Goal: Task Accomplishment & Management: Manage account settings

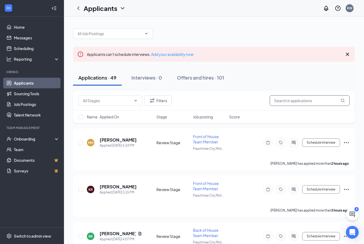
scroll to position [-1, 0]
click at [294, 103] on input "text" at bounding box center [310, 100] width 80 height 11
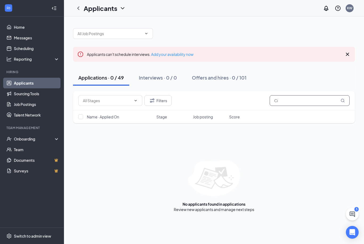
type input "C"
type input "P"
type input "A"
type input "L"
type input "B"
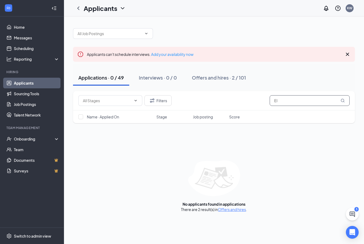
type input "E"
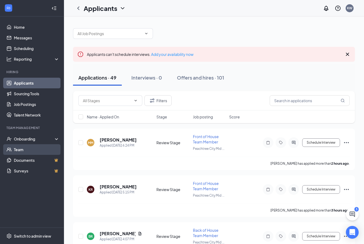
click at [30, 147] on link "Team" at bounding box center [37, 149] width 46 height 11
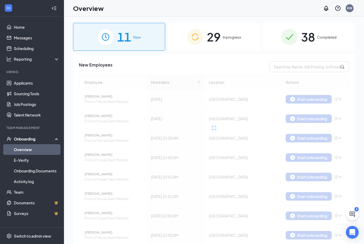
click at [223, 34] on div "29 In progress" at bounding box center [214, 37] width 92 height 28
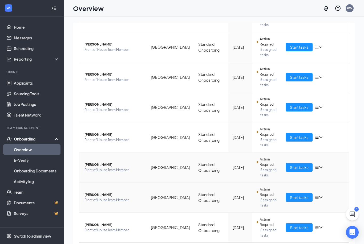
scroll to position [24, 0]
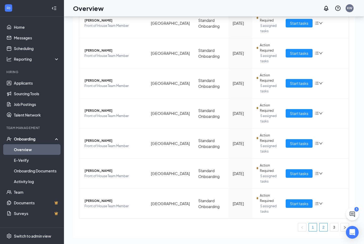
click at [322, 228] on link "2" at bounding box center [324, 228] width 8 height 8
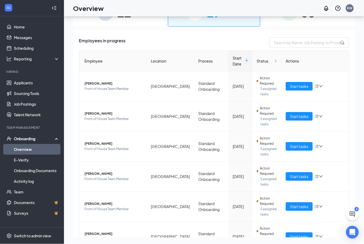
scroll to position [33, 0]
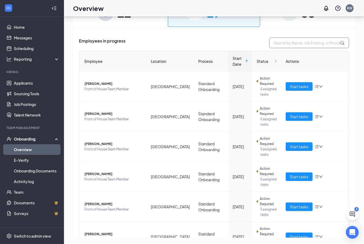
click at [319, 38] on input "text" at bounding box center [309, 43] width 80 height 11
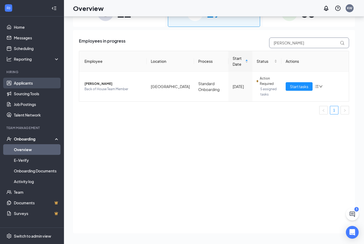
type input "[PERSON_NAME]"
click at [47, 78] on link "Applicants" at bounding box center [37, 83] width 46 height 11
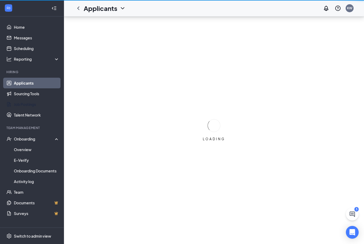
scroll to position [17, 0]
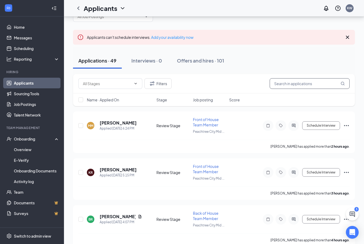
click at [297, 81] on input "text" at bounding box center [310, 83] width 80 height 11
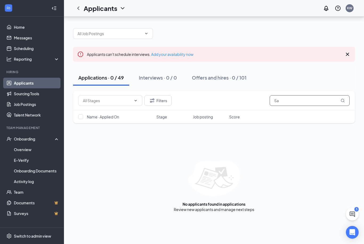
type input "S"
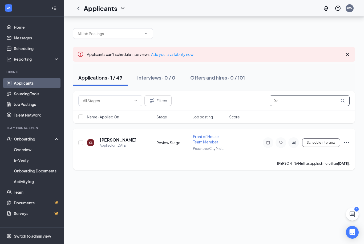
type input "X"
type input "B"
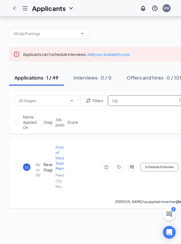
scroll to position [15, 0]
type input "L"
type input "E"
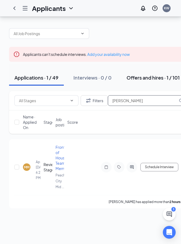
type input "[PERSON_NAME]"
click at [142, 70] on button "Offers and hires · 1 / 101" at bounding box center [153, 78] width 64 height 16
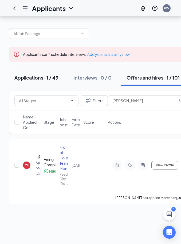
click at [34, 74] on div "Applications · 1 / 49" at bounding box center [36, 77] width 44 height 7
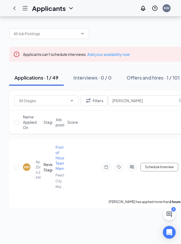
click at [28, 11] on div at bounding box center [25, 8] width 11 height 11
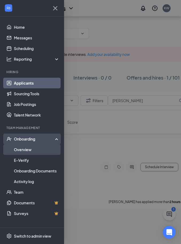
click at [29, 152] on link "Overview" at bounding box center [37, 149] width 46 height 11
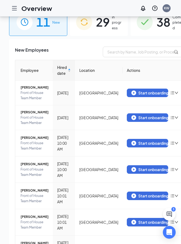
click at [96, 24] on span "29" at bounding box center [103, 22] width 14 height 18
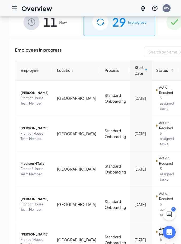
click at [41, 35] on div "11 New" at bounding box center [45, 22] width 72 height 28
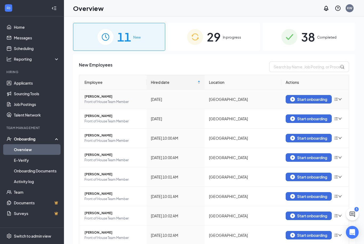
scroll to position [3, 0]
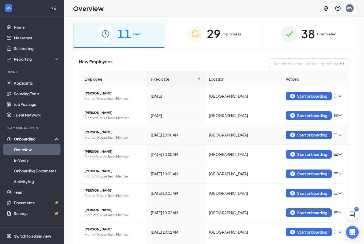
click at [289, 135] on button "Start onboarding" at bounding box center [309, 135] width 46 height 9
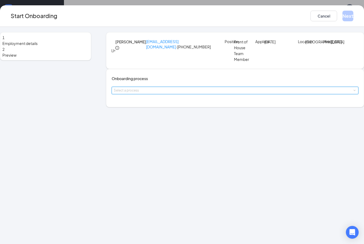
click at [184, 94] on div "Select a process" at bounding box center [235, 90] width 243 height 7
click at [181, 127] on li "Standard Onboarding" at bounding box center [164, 125] width 87 height 10
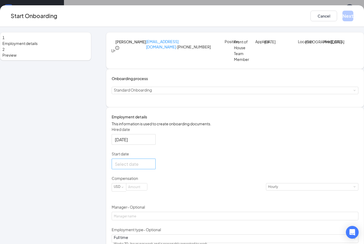
click at [156, 169] on div at bounding box center [134, 164] width 44 height 11
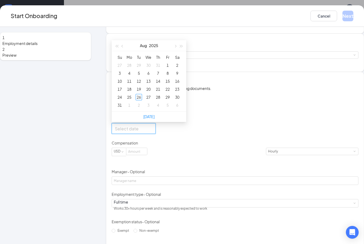
scroll to position [37, 0]
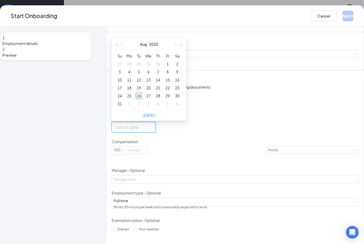
type input "[DATE]"
click at [132, 107] on div "1" at bounding box center [129, 104] width 6 height 6
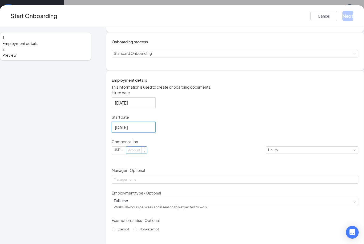
scroll to position [71, 0]
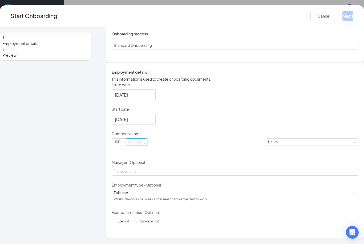
click at [147, 146] on input at bounding box center [136, 142] width 21 height 7
type input "10"
click at [186, 155] on form "Hired date [DATE] Start date [DATE] [DATE] Su Mo Tu We Th Fr Sa 31 1 2 3 4 5 6 …" at bounding box center [235, 154] width 247 height 144
click at [136, 226] on label "Non-exempt" at bounding box center [148, 221] width 28 height 9
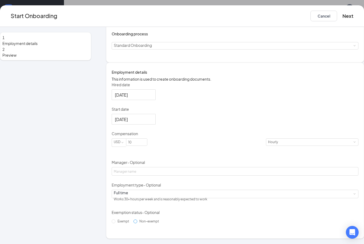
click at [136, 224] on input "Non-exempt" at bounding box center [136, 222] width 4 height 4
radio input "true"
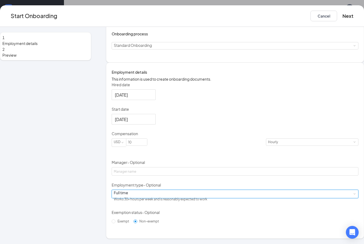
click at [176, 198] on div "Full time Works 30+ hours per week and is reasonably expected to work" at bounding box center [235, 194] width 243 height 8
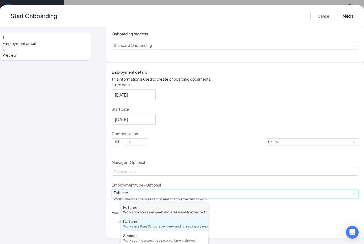
click at [166, 229] on div "Works less than 30 hours per week and is reasonably expected to work" at bounding box center [164, 226] width 83 height 5
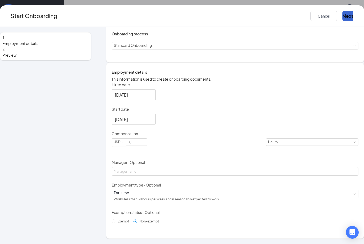
click at [342, 16] on button "Next" at bounding box center [347, 16] width 11 height 11
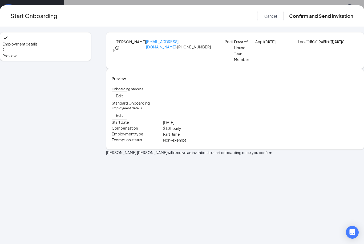
scroll to position [0, 0]
click at [304, 19] on button "Confirm and Send Invitation" at bounding box center [321, 16] width 64 height 11
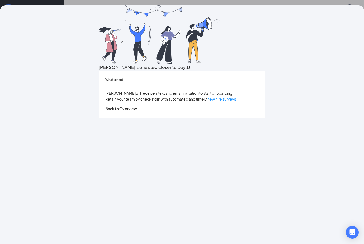
click at [137, 112] on button "Back to Overview" at bounding box center [121, 109] width 32 height 6
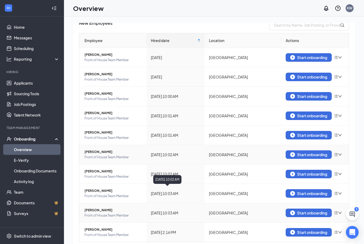
scroll to position [41, 0]
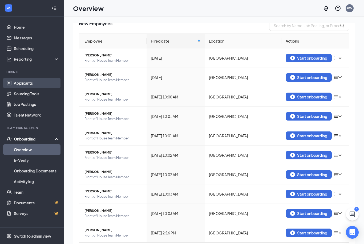
click at [31, 79] on link "Applicants" at bounding box center [37, 83] width 46 height 11
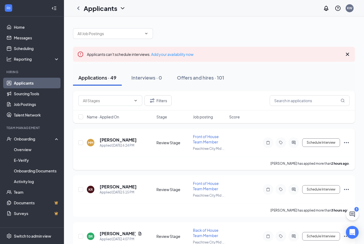
click at [348, 144] on icon "Ellipses" at bounding box center [346, 143] width 6 height 6
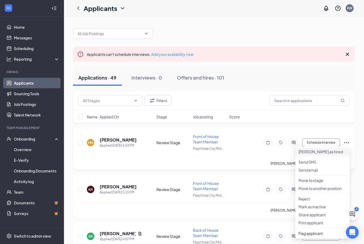
click at [332, 152] on p "[PERSON_NAME] as hired" at bounding box center [322, 151] width 48 height 5
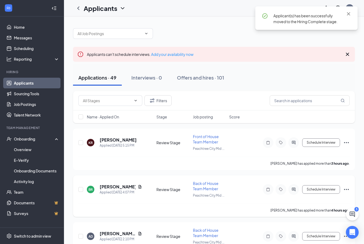
click at [348, 189] on icon "Ellipses" at bounding box center [346, 190] width 6 height 6
click at [322, 200] on p "[PERSON_NAME] as hired" at bounding box center [322, 198] width 48 height 5
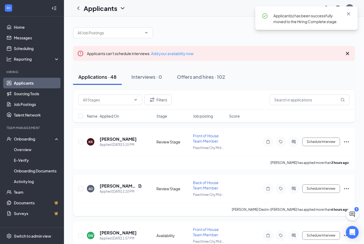
scroll to position [2, 0]
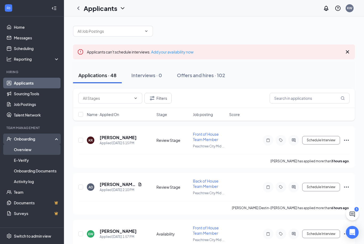
click at [26, 148] on link "Overview" at bounding box center [37, 149] width 46 height 11
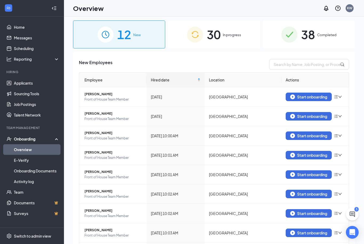
click at [215, 46] on div "30 In progress" at bounding box center [214, 35] width 92 height 28
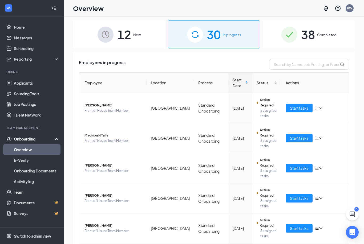
click at [145, 44] on div "12 New" at bounding box center [119, 35] width 92 height 28
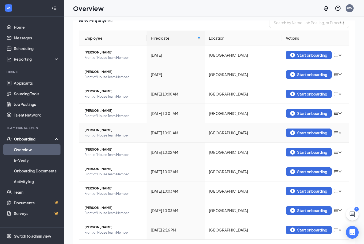
scroll to position [41, 0]
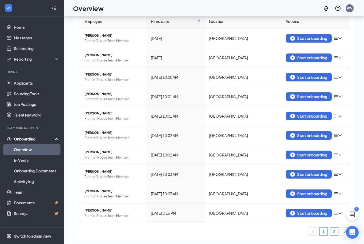
click at [333, 234] on link "2" at bounding box center [334, 232] width 8 height 8
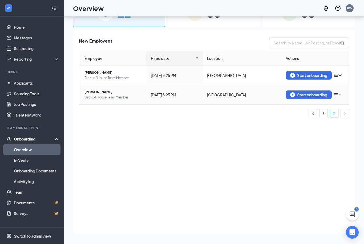
click at [340, 94] on icon "down" at bounding box center [339, 95] width 3 height 2
click at [304, 100] on div "Remove from onboarding" at bounding box center [304, 103] width 45 height 6
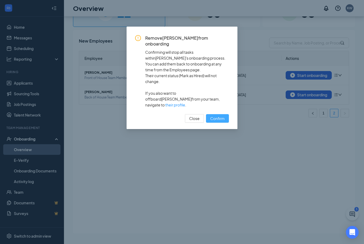
click at [217, 116] on span "Confirm" at bounding box center [217, 119] width 14 height 6
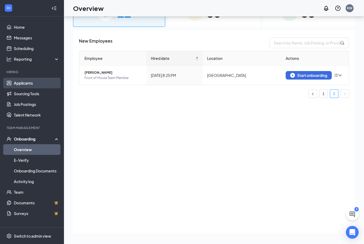
click at [35, 78] on link "Applicants" at bounding box center [37, 83] width 46 height 11
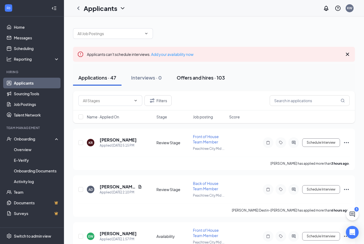
click at [196, 77] on div "Offers and hires · 103" at bounding box center [201, 77] width 48 height 7
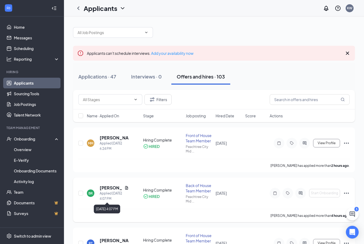
scroll to position [1, 0]
click at [345, 193] on icon "Ellipses" at bounding box center [346, 193] width 5 height 1
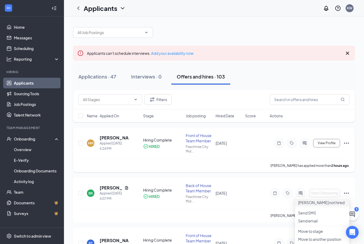
click at [322, 205] on p "[PERSON_NAME] not hired" at bounding box center [322, 202] width 48 height 5
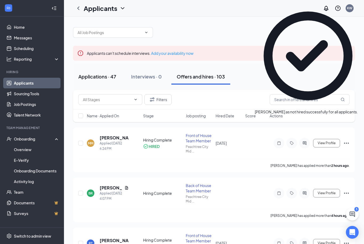
click at [106, 77] on div "Applications · 47" at bounding box center [97, 76] width 38 height 7
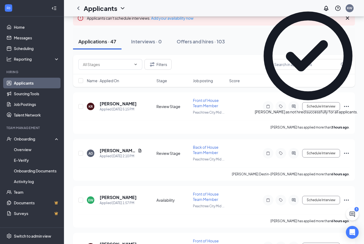
scroll to position [37, 0]
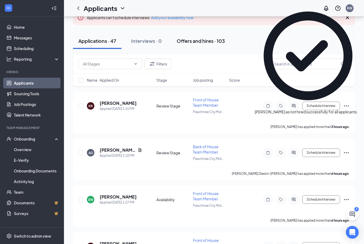
drag, startPoint x: 217, startPoint y: 40, endPoint x: 217, endPoint y: 29, distance: 11.2
click at [217, 40] on div "Offers and hires · 103" at bounding box center [201, 41] width 48 height 7
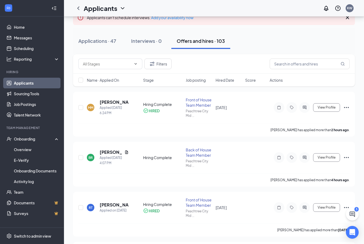
scroll to position [0, 0]
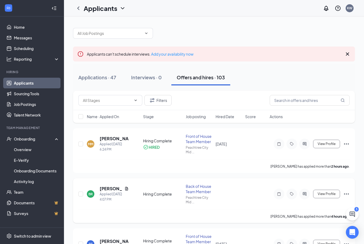
click at [348, 194] on icon "Ellipses" at bounding box center [346, 194] width 6 height 6
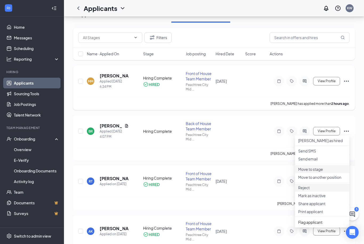
scroll to position [64, 0]
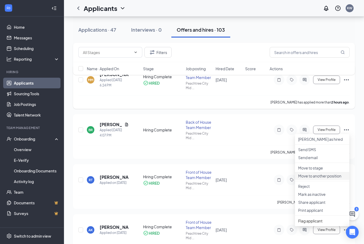
click at [332, 179] on p "Move to another position" at bounding box center [322, 176] width 48 height 5
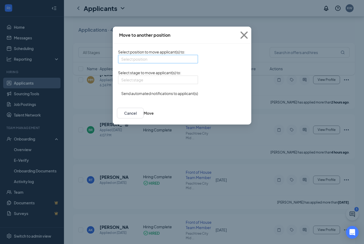
click at [144, 60] on input "search" at bounding box center [156, 59] width 70 height 8
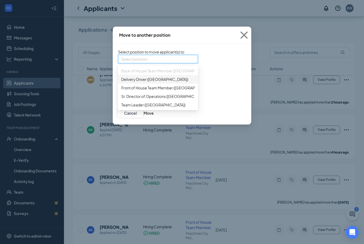
click at [171, 58] on div "Select position 340566 340564 340567 Back of House Team Member ([GEOGRAPHIC_DAT…" at bounding box center [158, 59] width 80 height 9
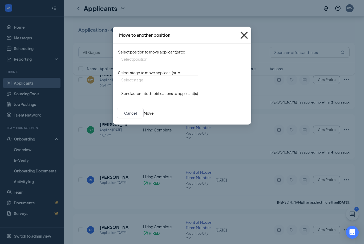
click at [251, 37] on icon "Cross" at bounding box center [244, 35] width 14 height 14
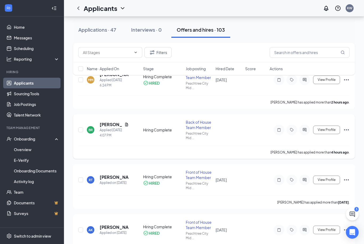
click at [345, 130] on icon "Ellipses" at bounding box center [346, 130] width 5 height 1
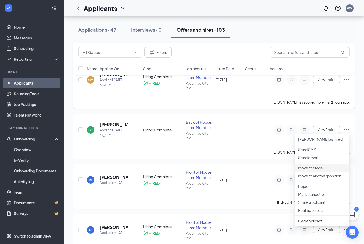
click at [310, 171] on p "Move to stage" at bounding box center [322, 167] width 48 height 5
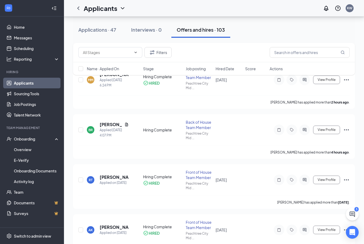
click at [111, 124] on h5 "[PERSON_NAME]" at bounding box center [111, 125] width 23 height 6
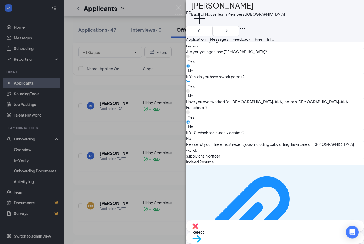
scroll to position [270, 0]
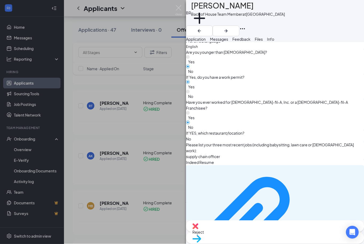
click at [228, 42] on button "Messages" at bounding box center [219, 40] width 18 height 6
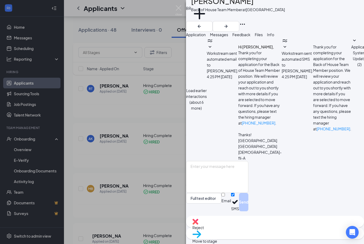
scroll to position [41, 0]
click at [251, 32] on button "Feedback" at bounding box center [241, 35] width 18 height 6
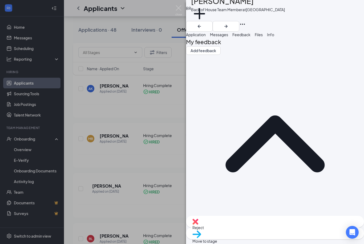
click at [204, 32] on button "Application" at bounding box center [196, 35] width 20 height 6
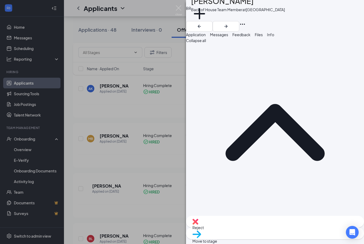
click at [228, 32] on span "Messages" at bounding box center [219, 34] width 18 height 5
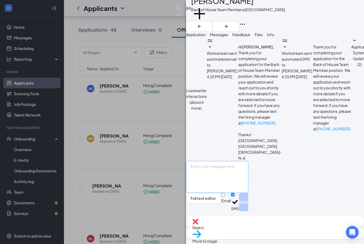
scroll to position [41, 0]
click at [248, 176] on textarea at bounding box center [217, 177] width 62 height 32
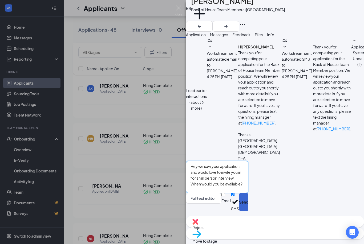
type textarea "Hey we saw your application and would love to invite you in for an in person in…"
click at [248, 212] on button "Send" at bounding box center [243, 202] width 9 height 18
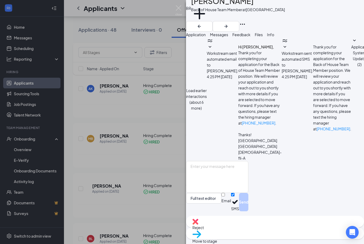
scroll to position [80, 0]
click at [114, 83] on div "BR [PERSON_NAME] Back of House Team Member at [GEOGRAPHIC_DATA] Add a tag Appli…" at bounding box center [182, 122] width 364 height 244
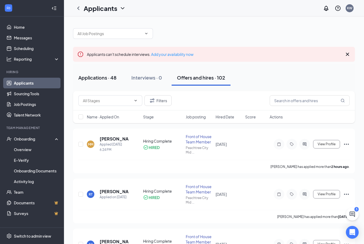
click at [112, 82] on button "Applications · 48" at bounding box center [97, 78] width 49 height 16
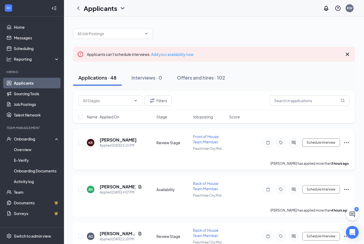
click at [349, 142] on icon "Ellipses" at bounding box center [346, 143] width 6 height 6
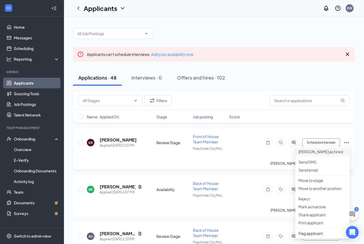
click at [327, 154] on p "[PERSON_NAME] as hired" at bounding box center [322, 151] width 48 height 5
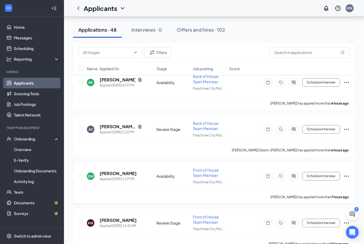
scroll to position [107, 0]
click at [347, 175] on icon "Ellipses" at bounding box center [346, 176] width 6 height 6
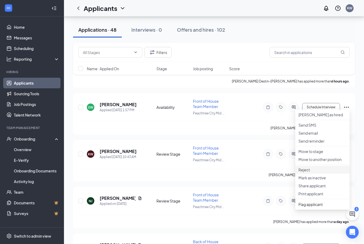
scroll to position [176, 0]
click at [316, 154] on p "Move to stage" at bounding box center [322, 151] width 48 height 5
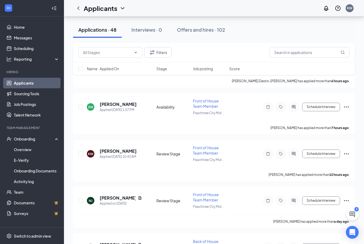
type input "[DATE]"
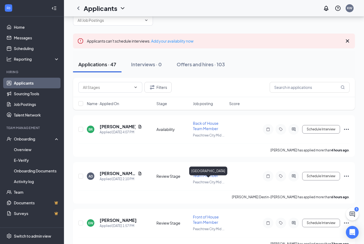
scroll to position [0, 0]
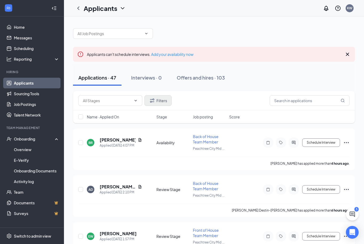
click at [164, 104] on button "Filters" at bounding box center [157, 100] width 27 height 11
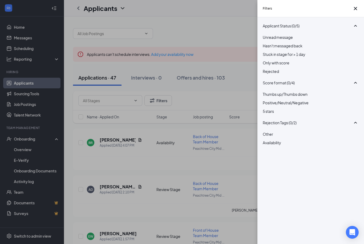
click at [151, 102] on div "Filters Applicant Status (0/5) Unread message Hasn't messaged back Stuck in sta…" at bounding box center [182, 122] width 364 height 244
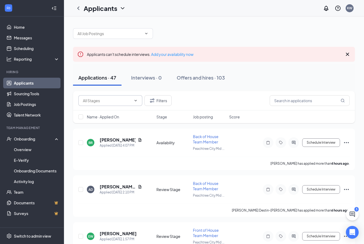
click at [134, 102] on icon "ChevronDown" at bounding box center [136, 101] width 4 height 4
click at [109, 119] on div "Review Stage (43)" at bounding box center [93, 116] width 31 height 6
type input "Review Stage (43)"
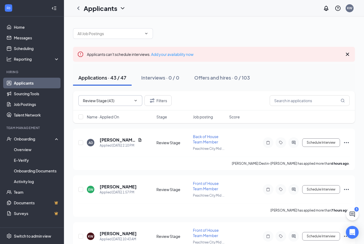
click at [135, 101] on icon "ChevronDown" at bounding box center [136, 101] width 4 height 4
click at [132, 101] on icon "Cross" at bounding box center [132, 101] width 0 height 0
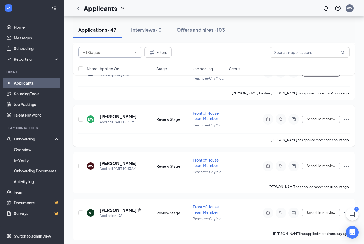
scroll to position [116, 0]
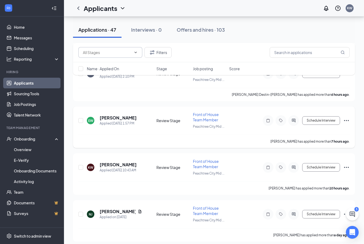
click at [345, 119] on icon "Ellipses" at bounding box center [346, 121] width 6 height 6
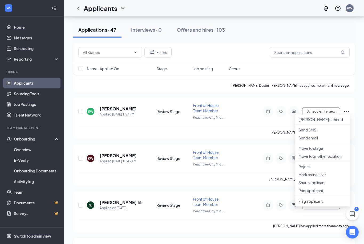
scroll to position [125, 0]
click at [317, 204] on span "Flag applicant" at bounding box center [322, 202] width 48 height 6
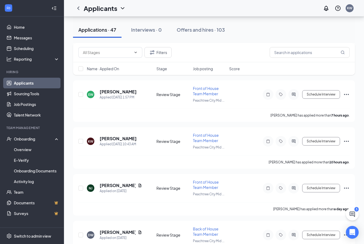
click at [345, 92] on icon "Ellipses" at bounding box center [346, 94] width 6 height 6
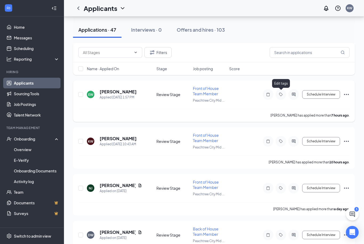
click at [281, 93] on icon "Tag" at bounding box center [281, 94] width 6 height 4
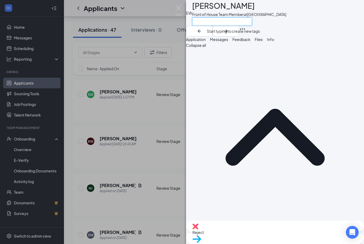
click at [236, 20] on input "text" at bounding box center [222, 21] width 60 height 9
click at [263, 37] on button "Files" at bounding box center [259, 40] width 8 height 6
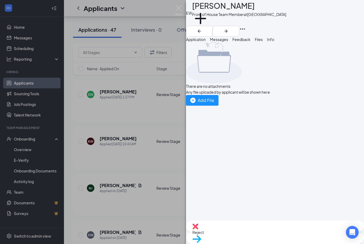
click at [228, 41] on span "Messages" at bounding box center [219, 39] width 18 height 5
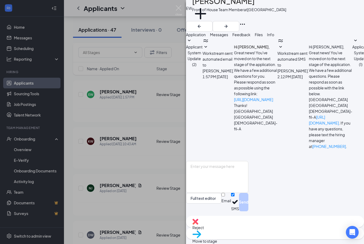
click at [282, 45] on div "Applicant System Update (2) Workstream sent automated email to [PERSON_NAME]. […" at bounding box center [275, 127] width 178 height 179
click at [274, 32] on button "Info" at bounding box center [270, 35] width 7 height 6
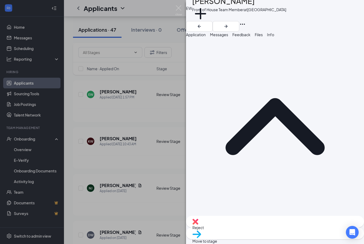
click at [206, 32] on span "Application" at bounding box center [196, 34] width 20 height 5
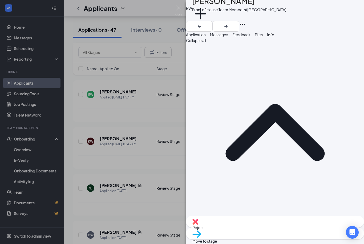
click at [285, 237] on div "Move to stage" at bounding box center [275, 234] width 178 height 12
type input "[DATE]"
click at [145, 82] on div "EW [PERSON_NAME] Front of House Team Member at [GEOGRAPHIC_DATA] Midtown Add a …" at bounding box center [182, 122] width 364 height 244
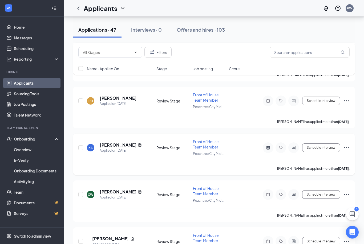
scroll to position [886, 0]
click at [347, 145] on icon "Ellipses" at bounding box center [346, 148] width 6 height 6
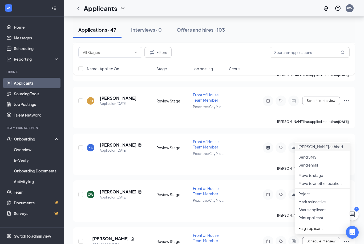
click at [325, 150] on p "[PERSON_NAME] as hired" at bounding box center [322, 146] width 48 height 5
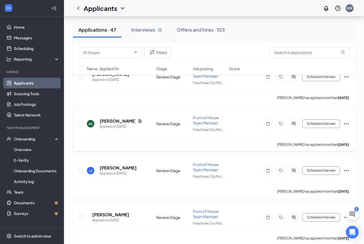
scroll to position [1421, 0]
click at [345, 215] on icon "Ellipses" at bounding box center [346, 218] width 6 height 6
click at [313, 210] on p "[PERSON_NAME] as hired" at bounding box center [322, 209] width 48 height 5
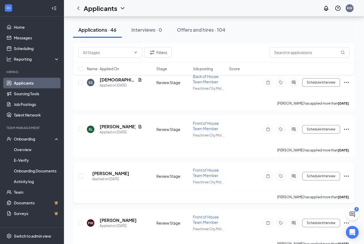
scroll to position [1934, 0]
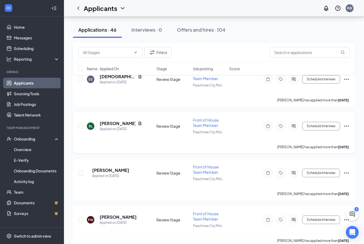
click at [349, 123] on icon "Ellipses" at bounding box center [346, 126] width 6 height 6
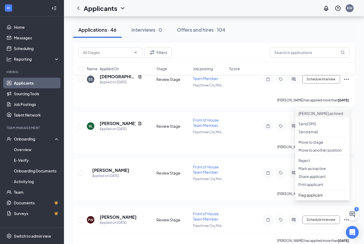
click at [315, 115] on p "[PERSON_NAME] as hired" at bounding box center [322, 113] width 48 height 5
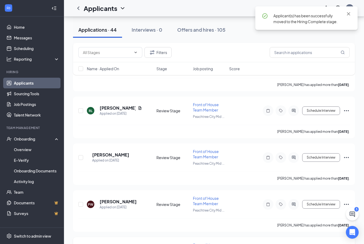
scroll to position [1903, 0]
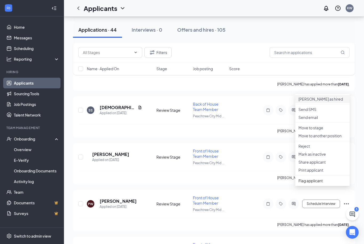
click at [314, 101] on p "[PERSON_NAME] as hired" at bounding box center [322, 98] width 48 height 5
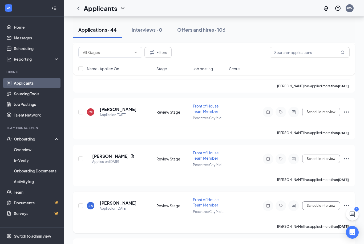
scroll to position [1663, 0]
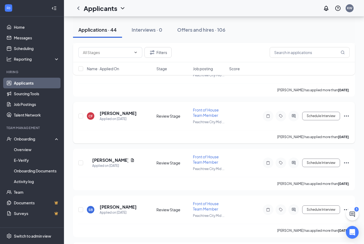
click at [346, 113] on icon "Ellipses" at bounding box center [346, 116] width 6 height 6
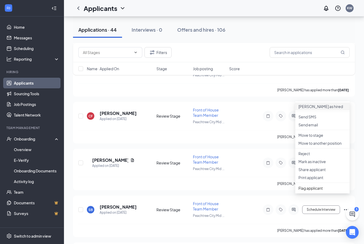
click at [316, 109] on p "[PERSON_NAME] as hired" at bounding box center [322, 106] width 48 height 5
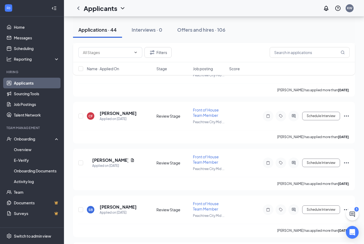
click at [126, 158] on h5 "[PERSON_NAME]" at bounding box center [118, 161] width 37 height 6
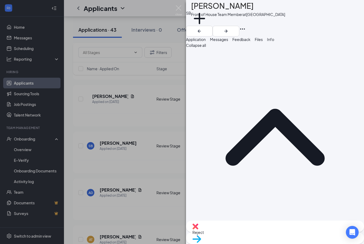
click at [135, 179] on div "SB [PERSON_NAME] Front of House Team Member at [GEOGRAPHIC_DATA] Midtown Add a …" at bounding box center [182, 122] width 364 height 244
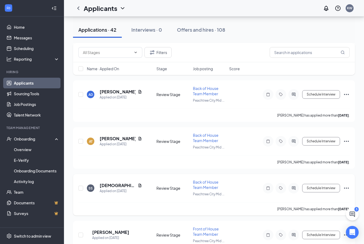
scroll to position [1768, 0]
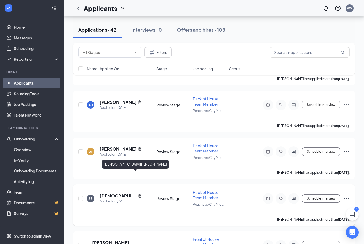
click at [119, 193] on h5 "[DEMOGRAPHIC_DATA][PERSON_NAME]" at bounding box center [118, 196] width 36 height 6
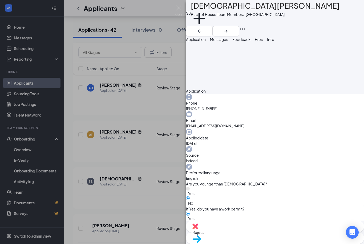
scroll to position [139, 0]
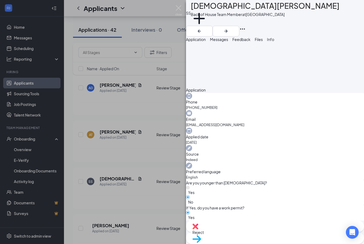
click at [170, 164] on div "SS [PERSON_NAME] Back of House Team Member at [GEOGRAPHIC_DATA] Midtown Add a t…" at bounding box center [182, 122] width 364 height 244
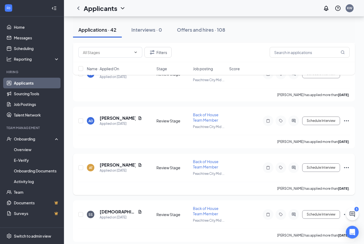
scroll to position [1752, 0]
click at [122, 162] on h5 "[PERSON_NAME]" at bounding box center [118, 165] width 36 height 6
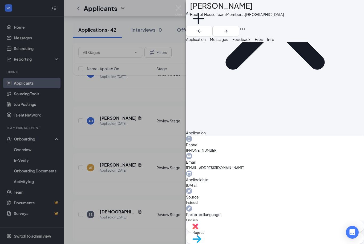
scroll to position [150, 0]
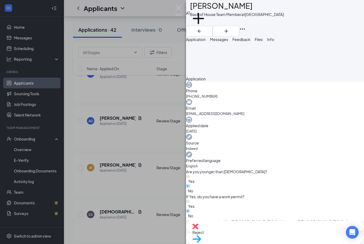
click at [149, 142] on div "AT [GEOGRAPHIC_DATA][PERSON_NAME] Back of House Team Member at [GEOGRAPHIC_DATA…" at bounding box center [182, 122] width 364 height 244
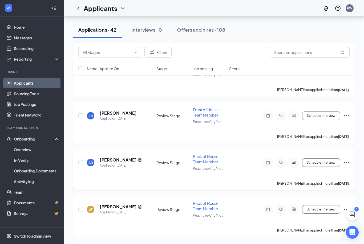
scroll to position [1699, 0]
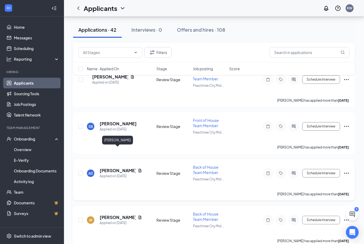
click at [112, 168] on h5 "[PERSON_NAME]" at bounding box center [118, 171] width 36 height 6
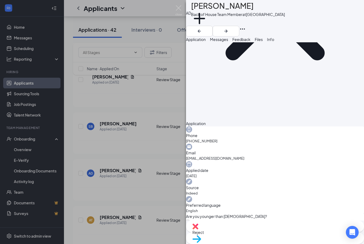
scroll to position [119, 0]
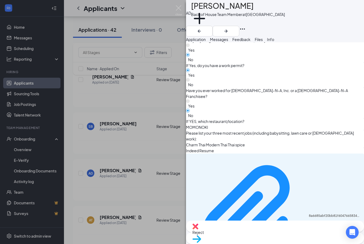
scroll to position [281, 0]
click at [147, 156] on div "AD [PERSON_NAME] Back of House Team Member at [GEOGRAPHIC_DATA] Midtown Add a t…" at bounding box center [182, 122] width 364 height 244
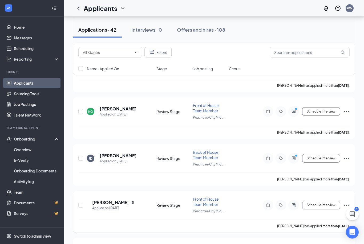
scroll to position [1574, 0]
click at [118, 200] on h5 "[PERSON_NAME]" at bounding box center [110, 203] width 36 height 6
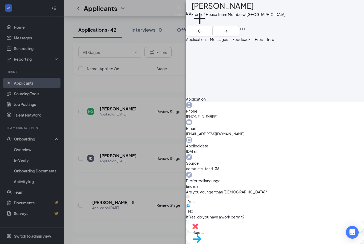
scroll to position [136, 0]
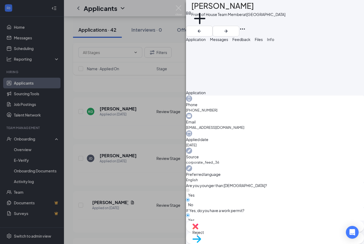
click at [155, 156] on div "BB [PERSON_NAME] Front of House Team Member at [GEOGRAPHIC_DATA] Midtown Add a …" at bounding box center [182, 122] width 364 height 244
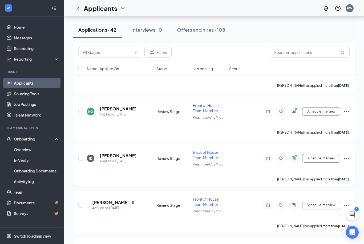
click at [116, 153] on h5 "[PERSON_NAME]" at bounding box center [118, 156] width 37 height 6
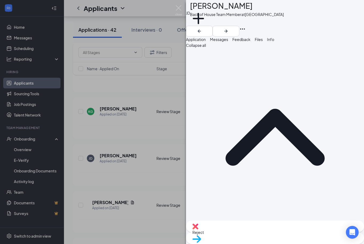
scroll to position [0, 0]
click at [144, 164] on div "[PERSON_NAME] Back of House Team Member at [GEOGRAPHIC_DATA] Add a tag Applicat…" at bounding box center [182, 122] width 364 height 244
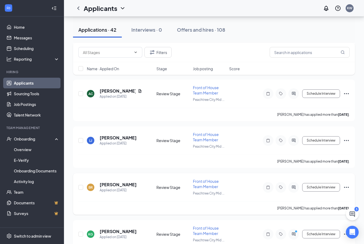
scroll to position [1451, 0]
click at [123, 182] on h5 "[PERSON_NAME]" at bounding box center [118, 185] width 37 height 6
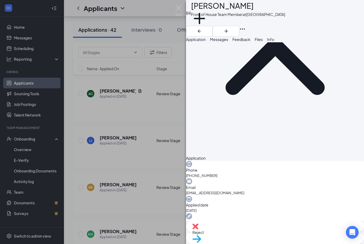
scroll to position [71, 0]
click at [163, 175] on div "[PERSON_NAME] Front of House Team Member at [GEOGRAPHIC_DATA] Midtown Add a tag…" at bounding box center [182, 122] width 364 height 244
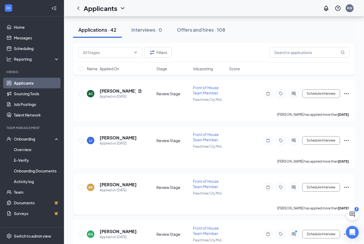
click at [348, 184] on icon "Ellipses" at bounding box center [346, 187] width 6 height 6
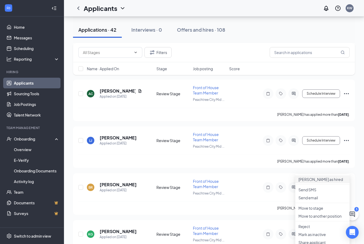
click at [322, 182] on p "[PERSON_NAME] as hired" at bounding box center [322, 179] width 48 height 5
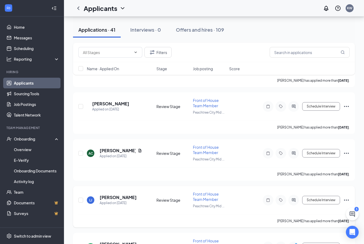
scroll to position [1389, 0]
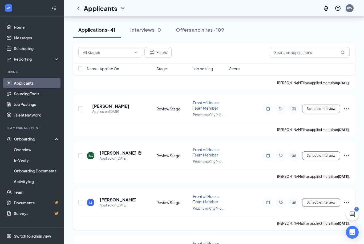
click at [347, 200] on icon "Ellipses" at bounding box center [346, 203] width 6 height 6
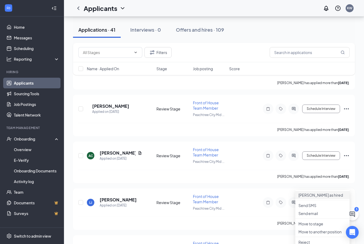
click at [322, 199] on li "[PERSON_NAME] as hired" at bounding box center [322, 195] width 54 height 8
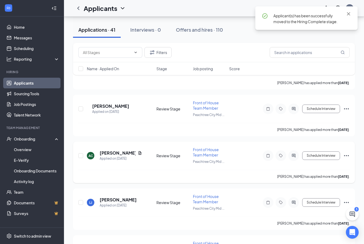
click at [345, 153] on icon "Ellipses" at bounding box center [346, 156] width 6 height 6
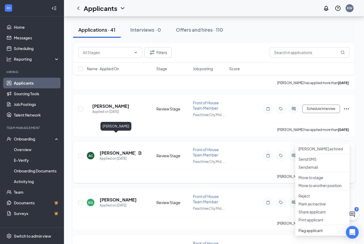
click at [104, 150] on h5 "[PERSON_NAME]" at bounding box center [118, 153] width 36 height 6
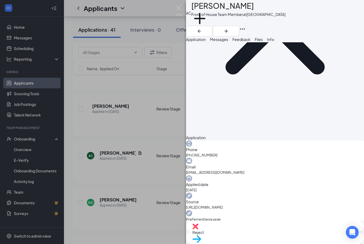
scroll to position [95, 0]
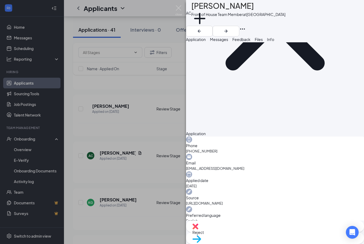
click at [162, 184] on div "AC [PERSON_NAME] Front of House Team Member at [GEOGRAPHIC_DATA] Midtown Add a …" at bounding box center [182, 122] width 364 height 244
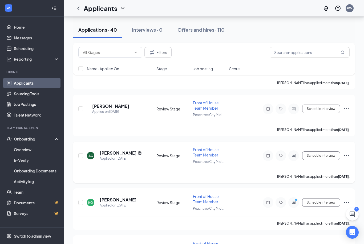
click at [346, 155] on icon "Ellipses" at bounding box center [346, 155] width 5 height 1
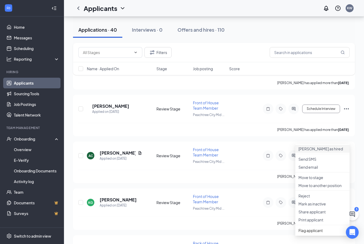
click at [302, 150] on p "[PERSON_NAME] as hired" at bounding box center [322, 148] width 48 height 5
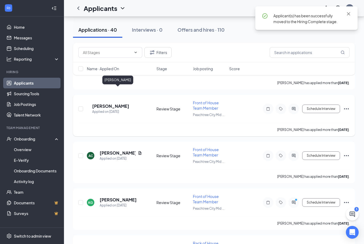
click at [122, 103] on h5 "[PERSON_NAME]" at bounding box center [110, 106] width 37 height 6
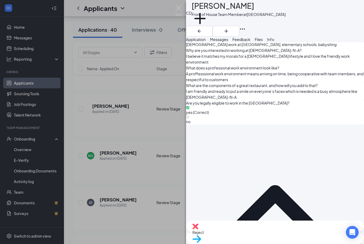
scroll to position [382, 0]
click at [228, 42] on span "Messages" at bounding box center [219, 39] width 18 height 5
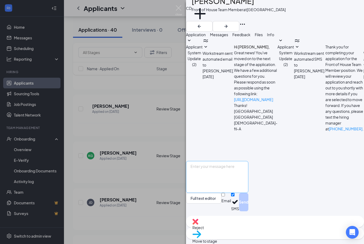
scroll to position [17, 0]
click at [236, 181] on textarea at bounding box center [217, 177] width 62 height 32
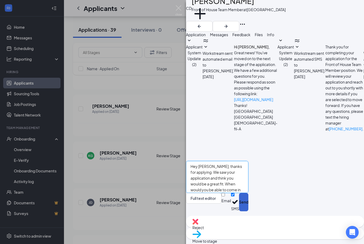
type textarea "Hey [PERSON_NAME], thanks for applying. We saw your application and think you w…"
click at [248, 212] on button "Send" at bounding box center [243, 202] width 9 height 18
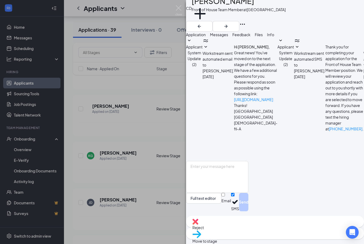
scroll to position [19, 0]
click at [147, 143] on div "CD [PERSON_NAME] Front of House Team Member at [GEOGRAPHIC_DATA] Midtown Add a …" at bounding box center [182, 122] width 364 height 244
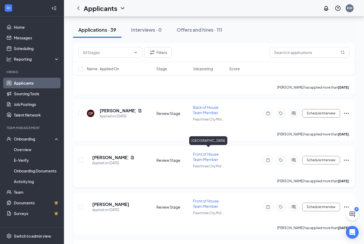
scroll to position [1291, 0]
click at [116, 155] on h5 "[PERSON_NAME]" at bounding box center [110, 158] width 36 height 6
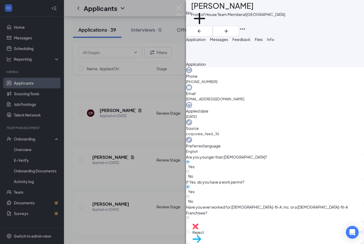
scroll to position [165, 0]
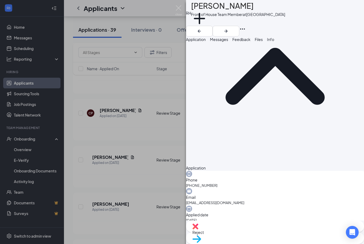
scroll to position [55, 0]
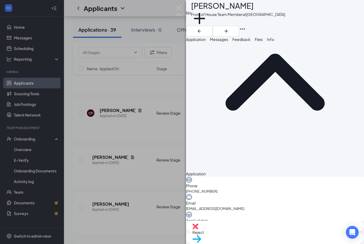
click at [228, 42] on span "Messages" at bounding box center [219, 39] width 18 height 5
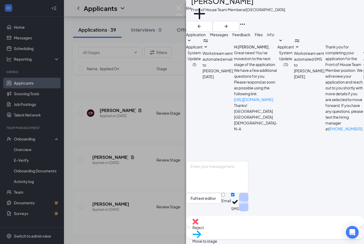
scroll to position [17, 0]
click at [219, 180] on textarea at bounding box center [217, 177] width 62 height 32
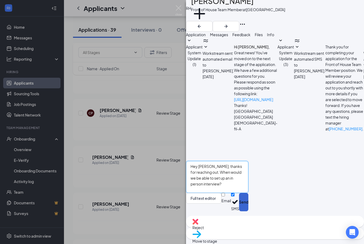
type textarea "Hey [PERSON_NAME], thanks for reaching out. When would we be able to set up an …"
click at [248, 212] on button "Send" at bounding box center [243, 202] width 9 height 18
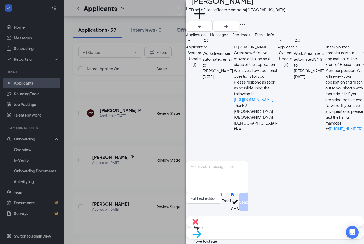
scroll to position [13, 0]
click at [148, 172] on div "RH [PERSON_NAME] Front of House Team Member at [GEOGRAPHIC_DATA] Midtown Add a …" at bounding box center [182, 122] width 364 height 244
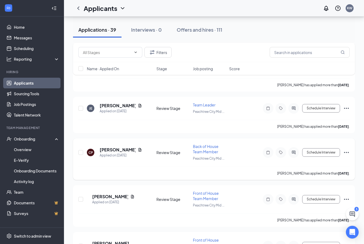
scroll to position [1251, 0]
click at [119, 147] on h5 "[PERSON_NAME]" at bounding box center [118, 150] width 36 height 6
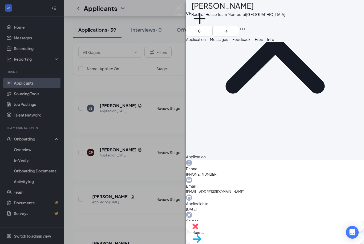
scroll to position [94, 0]
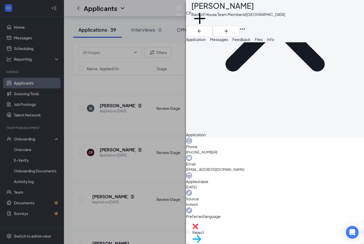
click at [171, 160] on div "CP [PERSON_NAME] Back of House Team Member at [GEOGRAPHIC_DATA] Midtown Add a t…" at bounding box center [182, 122] width 364 height 244
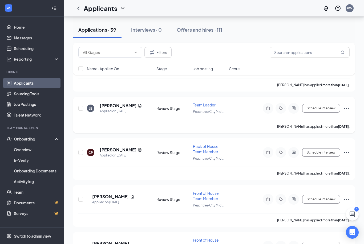
scroll to position [1190, 0]
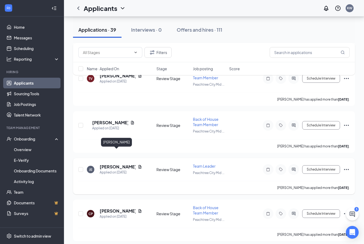
click at [120, 164] on h5 "[PERSON_NAME]" at bounding box center [118, 167] width 36 height 6
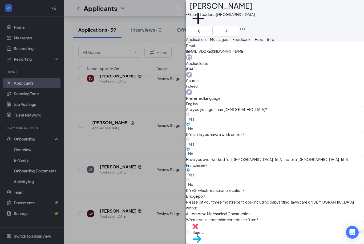
scroll to position [213, 0]
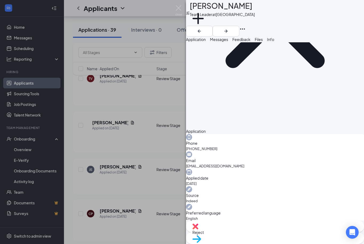
scroll to position [61, 0]
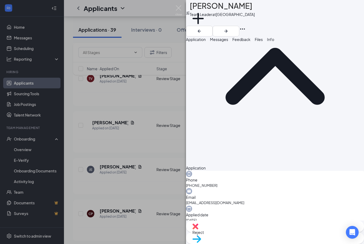
click at [228, 41] on span "Messages" at bounding box center [219, 39] width 18 height 5
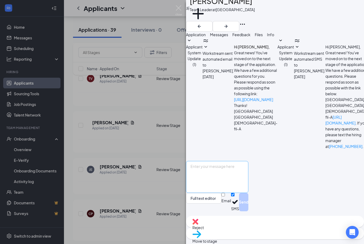
scroll to position [14, 0]
click at [248, 193] on textarea at bounding box center [217, 177] width 62 height 32
click at [248, 193] on textarea "H" at bounding box center [217, 177] width 62 height 32
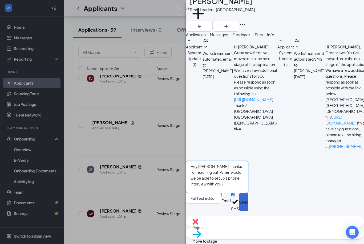
type textarea "Hey [PERSON_NAME], thanks for reaching out. When would we be able to set up a p…"
click at [248, 212] on button "Send" at bounding box center [243, 202] width 9 height 18
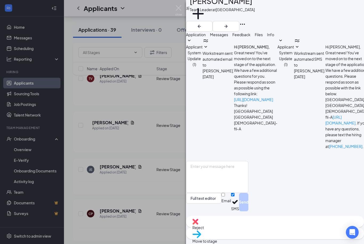
scroll to position [49, 0]
click at [115, 145] on div "JE [PERSON_NAME] Team Leader at [GEOGRAPHIC_DATA] Midtown Add a tag Application…" at bounding box center [182, 122] width 364 height 244
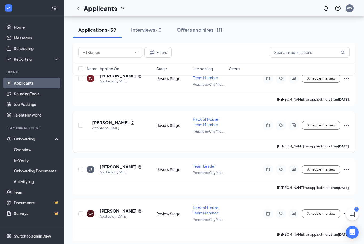
click at [104, 126] on div "Applied on [DATE]" at bounding box center [113, 128] width 42 height 5
click at [107, 120] on h5 "[PERSON_NAME]" at bounding box center [110, 123] width 36 height 6
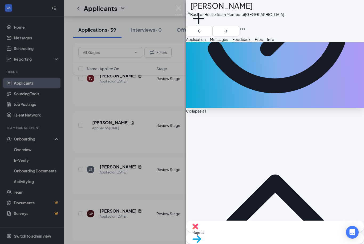
scroll to position [129, 0]
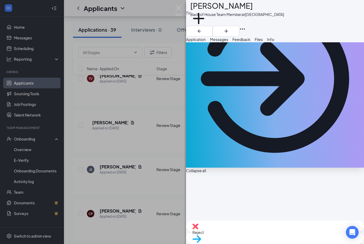
scroll to position [55, 0]
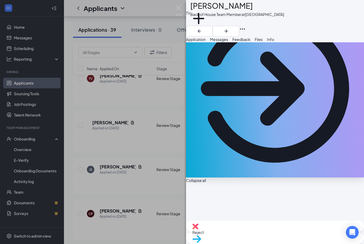
click at [124, 163] on div "TV [PERSON_NAME] Back of House Team Member at [GEOGRAPHIC_DATA] Midtown Add a t…" at bounding box center [182, 122] width 364 height 244
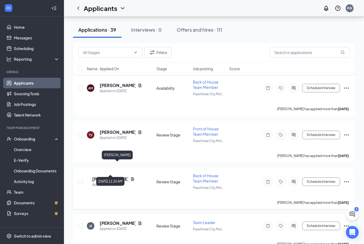
scroll to position [1133, 0]
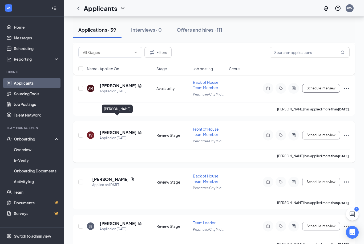
click at [123, 130] on h5 "[PERSON_NAME]" at bounding box center [118, 133] width 36 height 6
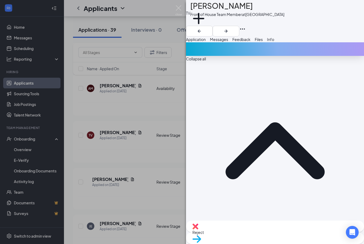
scroll to position [205, 0]
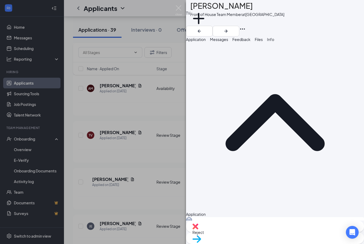
click at [156, 146] on div "TV [PERSON_NAME] Front of House Team Member at [GEOGRAPHIC_DATA] Midtown Add a …" at bounding box center [182, 122] width 364 height 244
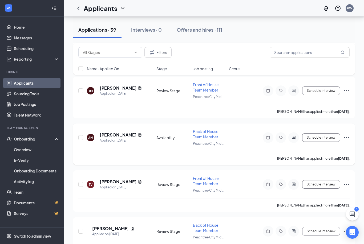
scroll to position [1080, 0]
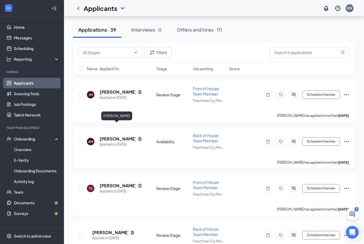
click at [112, 136] on h5 "[PERSON_NAME]" at bounding box center [118, 139] width 36 height 6
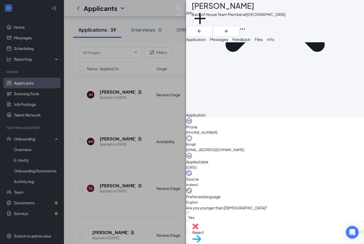
scroll to position [114, 0]
click at [158, 76] on div "AM [PERSON_NAME] Back of House Team Member at [GEOGRAPHIC_DATA] Midtown Add a t…" at bounding box center [182, 122] width 364 height 244
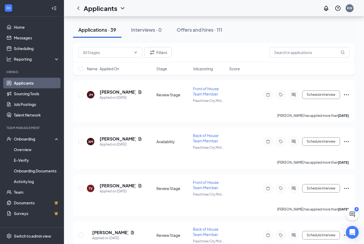
click at [356, 215] on button at bounding box center [352, 214] width 13 height 13
click at [325, 221] on div "3" at bounding box center [330, 218] width 10 height 6
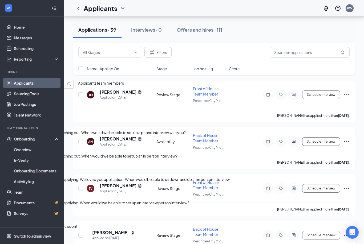
click at [30, 100] on span "[PERSON_NAME]" at bounding box center [15, 97] width 30 height 5
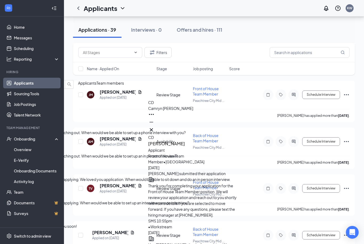
type textarea "[DATE] works great. Does 3 [DATE] work for you?"
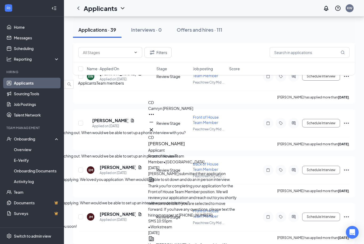
scroll to position [951, 0]
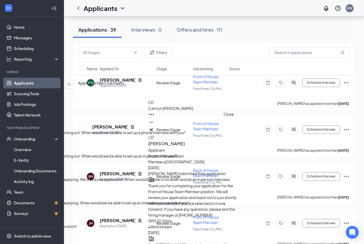
click at [155, 130] on icon "Cross" at bounding box center [151, 130] width 6 height 6
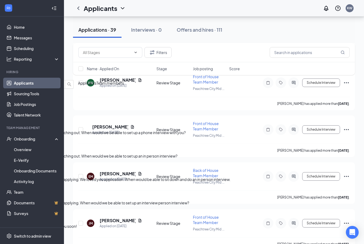
scroll to position [0, 0]
click at [7, 75] on icon "ChevronDown" at bounding box center [4, 75] width 6 height 6
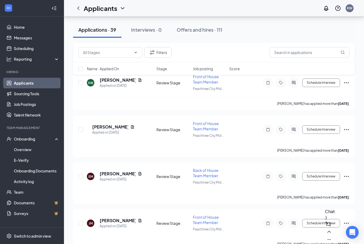
click at [325, 238] on div "Chat 3" at bounding box center [330, 226] width 10 height 36
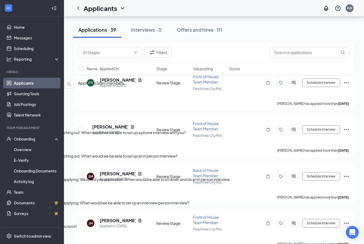
click at [289, 157] on div "Hey [PERSON_NAME], thanks for reaching out. When would we be able to set up an …" at bounding box center [167, 156] width 335 height 6
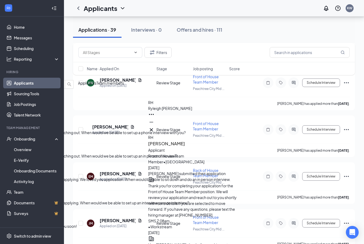
type textarea "Does [DATE] at 4 work for you?"
click at [155, 130] on icon "Cross" at bounding box center [151, 130] width 6 height 6
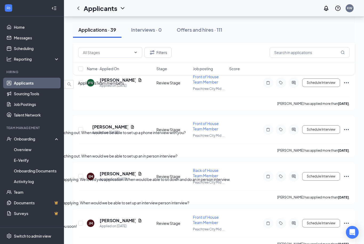
click at [124, 86] on button "Team members" at bounding box center [109, 83] width 27 height 6
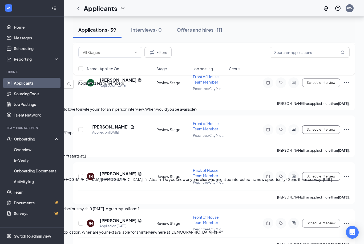
click at [30, 123] on span "[PERSON_NAME]" at bounding box center [15, 121] width 30 height 5
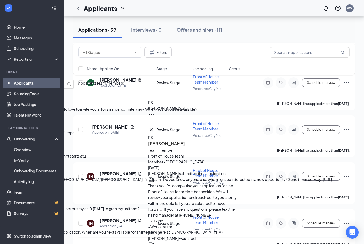
type textarea "Hey [PERSON_NAME], you should have received one [DATE]. let us know if you did …"
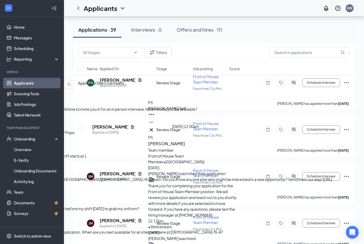
click at [153, 129] on icon "Cross" at bounding box center [151, 129] width 3 height 3
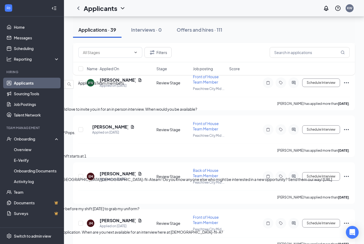
click at [96, 86] on button "Applicants" at bounding box center [87, 83] width 18 height 6
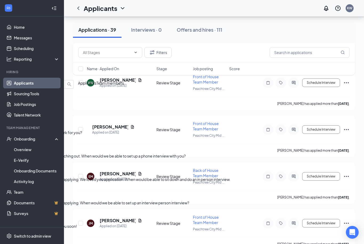
click at [30, 100] on span "[PERSON_NAME]" at bounding box center [15, 97] width 30 height 5
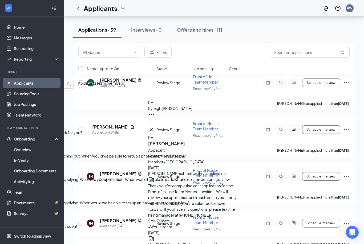
type textarea "We will see you then, take care."
drag, startPoint x: 232, startPoint y: 126, endPoint x: 273, endPoint y: 122, distance: 41.5
click at [155, 127] on icon "Cross" at bounding box center [151, 130] width 6 height 6
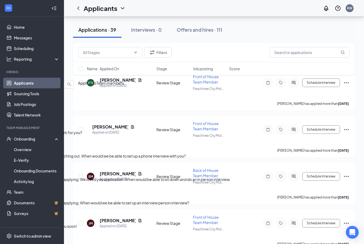
click at [30, 123] on span "[PERSON_NAME]" at bounding box center [15, 121] width 30 height 5
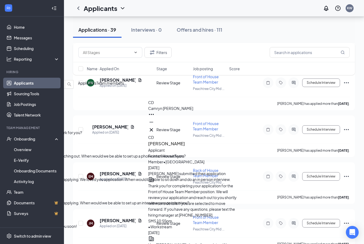
click at [155, 128] on icon "Cross" at bounding box center [151, 130] width 6 height 6
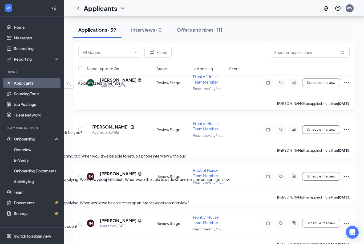
click at [154, 97] on div "[PERSON_NAME] has applied more than [DATE] ." at bounding box center [213, 103] width 271 height 13
click at [7, 73] on icon "ChevronDown" at bounding box center [4, 75] width 6 height 6
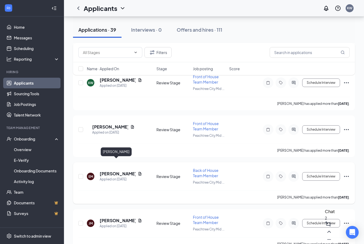
click at [114, 171] on h5 "[PERSON_NAME]" at bounding box center [118, 174] width 36 height 6
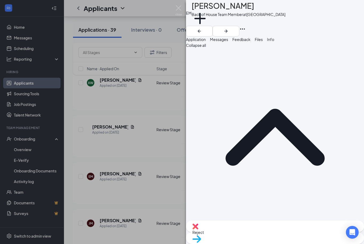
click at [134, 97] on div "EM [PERSON_NAME] Back of House Team Member at [GEOGRAPHIC_DATA] Midtown Add a t…" at bounding box center [182, 122] width 364 height 244
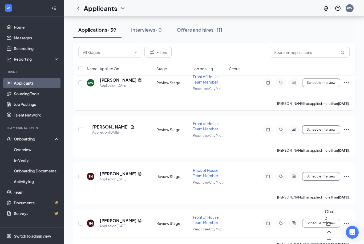
click at [134, 97] on div "[PERSON_NAME] has applied more than [DATE] ." at bounding box center [213, 103] width 271 height 13
click at [29, 107] on link "Job Postings" at bounding box center [37, 104] width 46 height 11
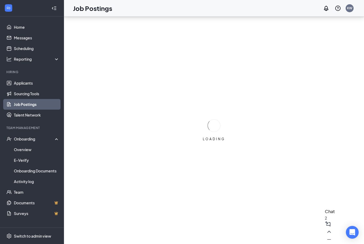
scroll to position [17, 0]
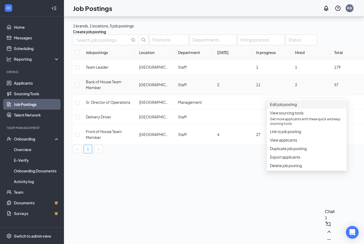
click at [304, 100] on li "Edit job posting" at bounding box center [307, 104] width 80 height 9
type input "Back of House Team Member"
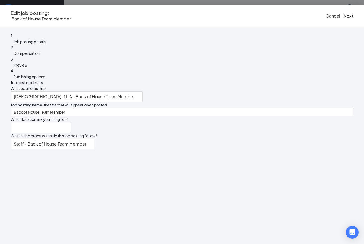
type input "[GEOGRAPHIC_DATA]"
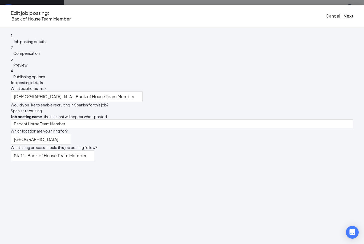
click at [40, 56] on span "Compensation" at bounding box center [26, 53] width 26 height 5
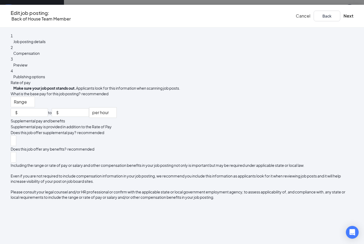
click at [27, 67] on span "Preview" at bounding box center [20, 65] width 14 height 5
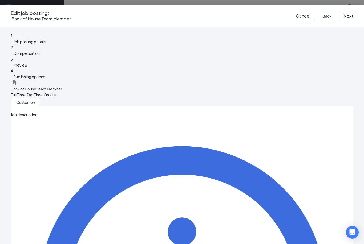
click at [83, 37] on div "1 Job posting details" at bounding box center [182, 39] width 343 height 12
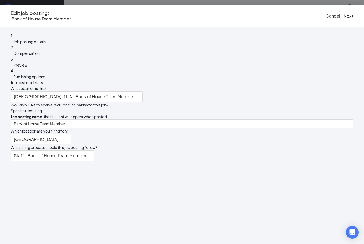
click at [326, 17] on span "Cancel" at bounding box center [333, 16] width 15 height 6
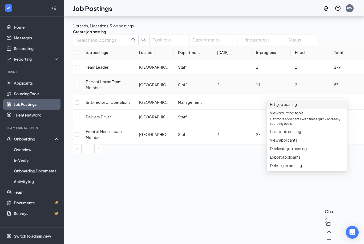
click at [279, 102] on span "Edit job posting" at bounding box center [307, 105] width 74 height 6
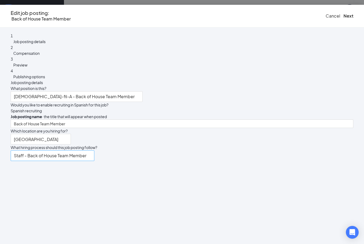
click at [86, 159] on p "Staff - Back of House Team Member" at bounding box center [50, 156] width 72 height 10
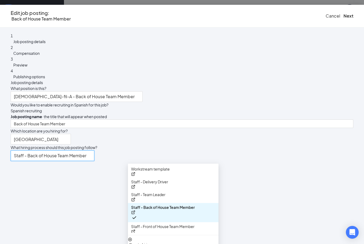
click at [86, 154] on p "Staff - Back of House Team Member" at bounding box center [50, 156] width 72 height 10
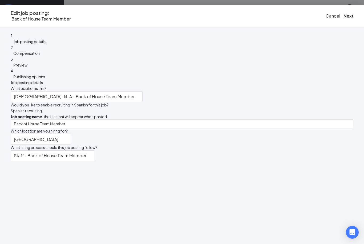
click at [64, 80] on div "4 Publishing options" at bounding box center [182, 74] width 343 height 12
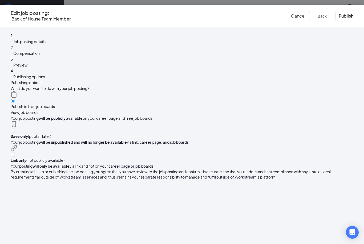
click at [73, 68] on div "3 Preview" at bounding box center [182, 62] width 343 height 12
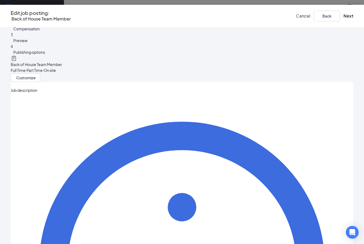
scroll to position [12, 0]
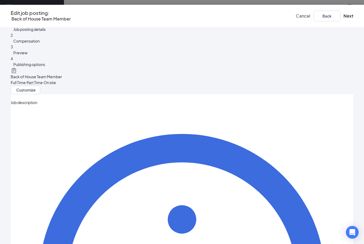
click at [40, 43] on span "Compensation" at bounding box center [26, 41] width 26 height 5
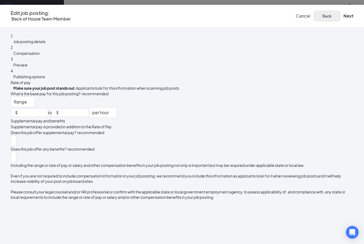
scroll to position [0, 0]
click at [296, 18] on span "Cancel" at bounding box center [303, 16] width 15 height 6
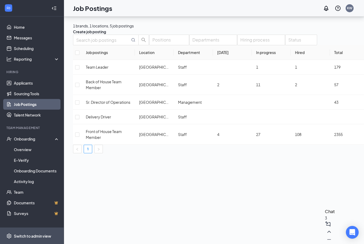
click at [18, 241] on span "Switch to admin view" at bounding box center [37, 236] width 46 height 16
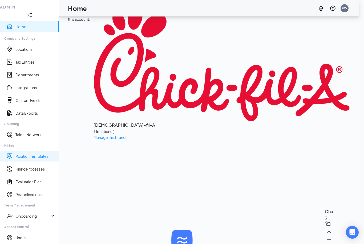
click at [31, 154] on link "Position Templates" at bounding box center [34, 156] width 39 height 5
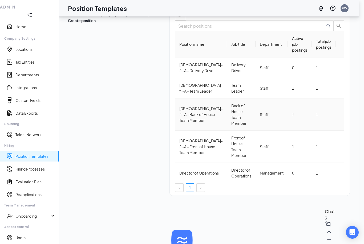
click at [179, 106] on div "[DEMOGRAPHIC_DATA]-fil-A - Back of House Team Member" at bounding box center [200, 115] width 43 height 18
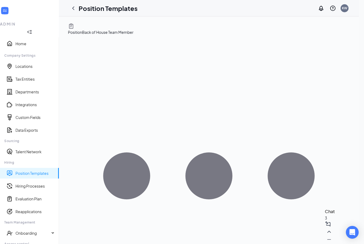
click at [341, 35] on icon "Ellipses" at bounding box center [209, 176] width 282 height 282
click at [310, 41] on span "Edit" at bounding box center [317, 40] width 48 height 6
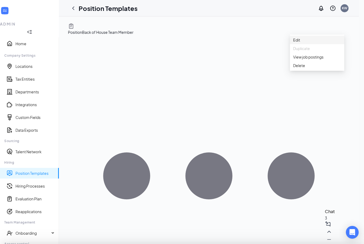
type input "Staff"
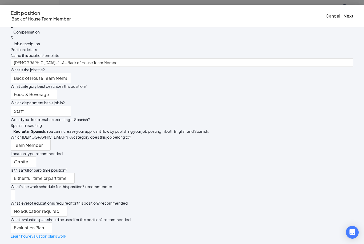
scroll to position [108, 0]
click at [40, 46] on span "Job description" at bounding box center [26, 43] width 27 height 5
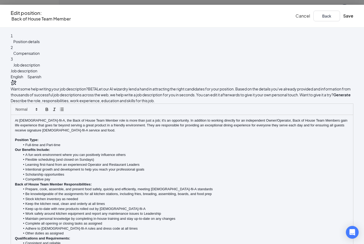
scroll to position [0, 0]
click at [70, 53] on div "2 Compensation" at bounding box center [182, 51] width 343 height 12
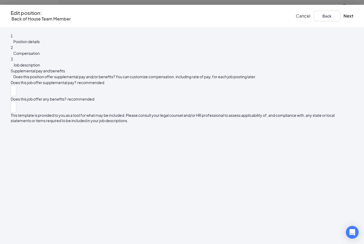
click at [40, 40] on span "Position details" at bounding box center [26, 41] width 26 height 5
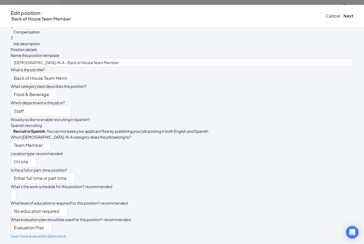
scroll to position [108, 0]
click at [326, 13] on button "Cancel" at bounding box center [333, 16] width 15 height 6
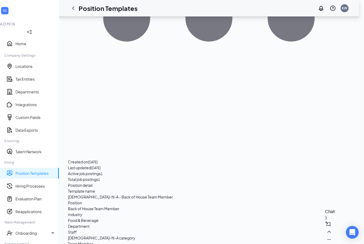
scroll to position [330, 0]
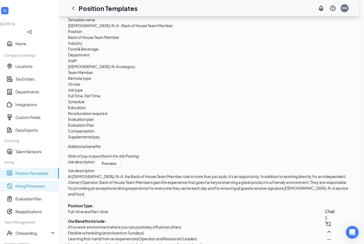
drag, startPoint x: 26, startPoint y: 164, endPoint x: 26, endPoint y: 152, distance: 12.3
click at [26, 184] on link "Hiring Processes" at bounding box center [34, 186] width 39 height 5
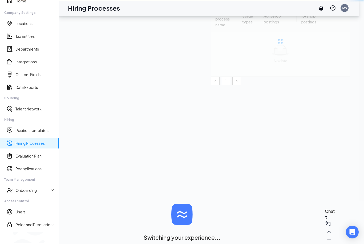
scroll to position [16, 0]
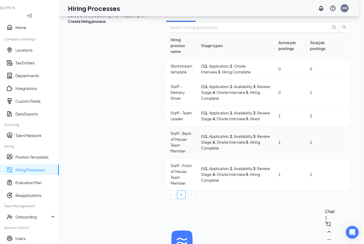
click at [344, 142] on icon "Ellipses" at bounding box center [344, 142] width 0 height 0
click at [321, 138] on span "Edit" at bounding box center [317, 135] width 48 height 6
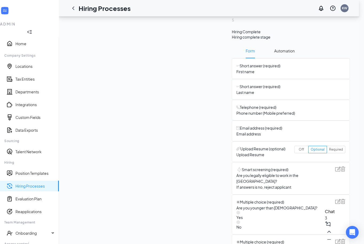
scroll to position [327, 0]
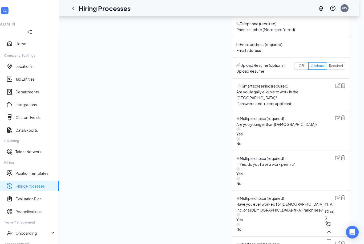
scroll to position [377, 0]
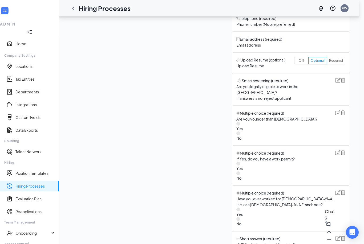
type input "What is a professional work environment look like to you"
drag, startPoint x: 336, startPoint y: 235, endPoint x: 281, endPoint y: 214, distance: 58.8
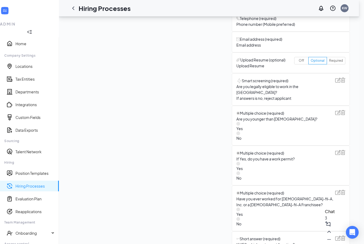
drag, startPoint x: 281, startPoint y: 214, endPoint x: 336, endPoint y: 235, distance: 58.0
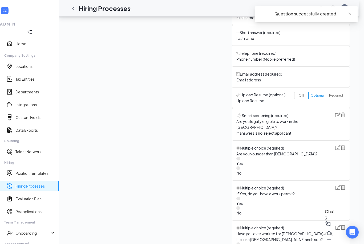
scroll to position [361, 0]
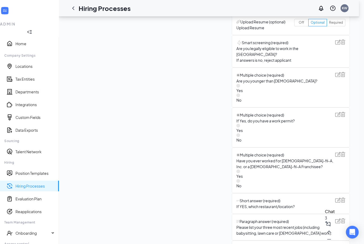
scroll to position [418, 0]
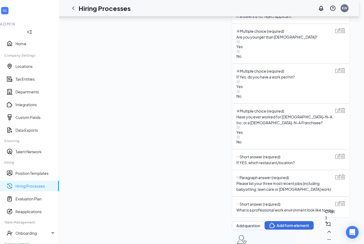
scroll to position [361, 0]
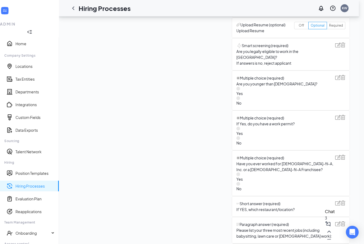
scroll to position [412, 0]
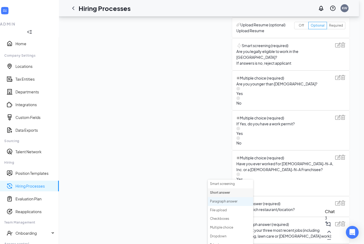
click at [226, 201] on li "Paragraph answer" at bounding box center [230, 201] width 45 height 9
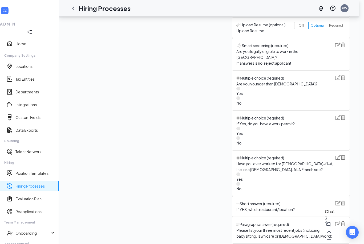
type input "W"
type input "E"
type input "What do you value in a restaurant"
drag, startPoint x: 230, startPoint y: 192, endPoint x: 330, endPoint y: 227, distance: 106.0
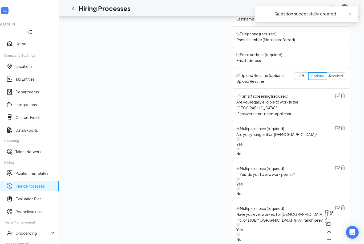
scroll to position [390, 0]
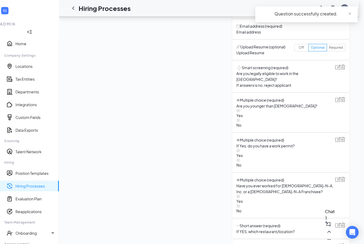
drag, startPoint x: 330, startPoint y: 227, endPoint x: 175, endPoint y: 225, distance: 155.1
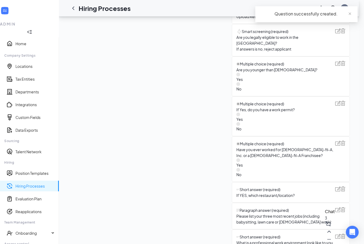
scroll to position [427, 0]
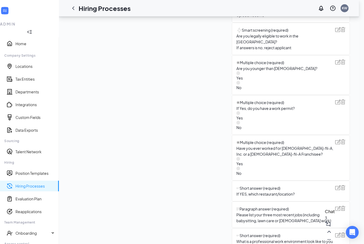
type input "Why do you want to work in the Kitchen?"
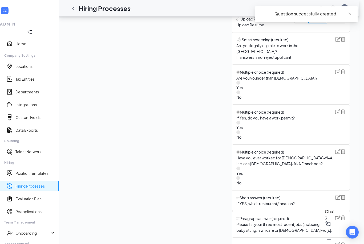
scroll to position [418, 0]
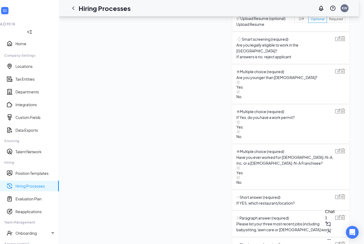
type input "Describe a moment that you have been coachable in your life"
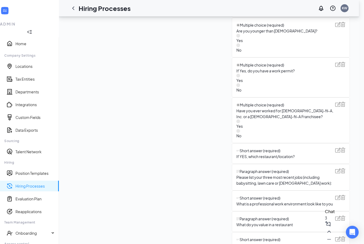
scroll to position [467, 0]
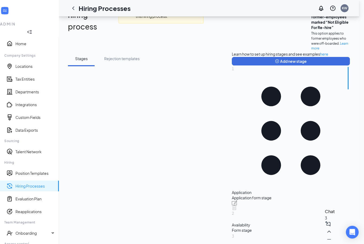
scroll to position [0, 0]
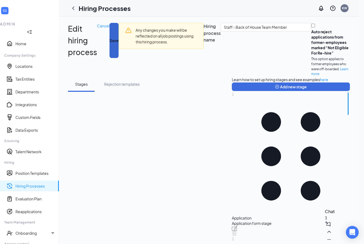
click at [119, 30] on button "Save" at bounding box center [114, 40] width 9 height 35
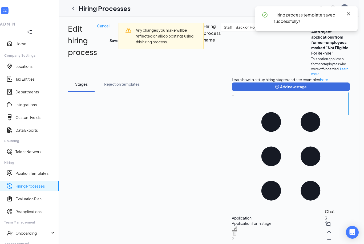
click at [351, 14] on icon "Cross" at bounding box center [348, 14] width 6 height 6
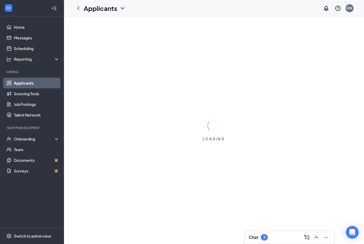
click at [248, 236] on div "Chat 3" at bounding box center [289, 237] width 90 height 13
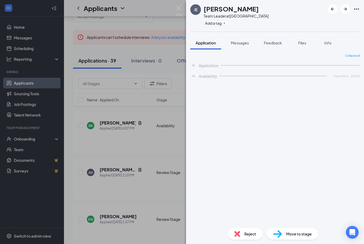
click at [139, 138] on div "JE [PERSON_NAME] Team Leader at [GEOGRAPHIC_DATA] Midtown Add a tag Application…" at bounding box center [182, 122] width 364 height 244
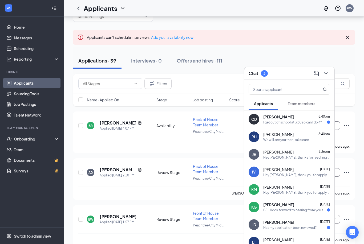
click at [268, 119] on span "[PERSON_NAME]" at bounding box center [278, 116] width 31 height 5
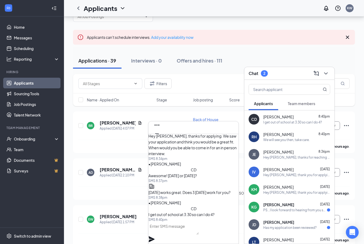
click at [187, 232] on textarea at bounding box center [173, 228] width 50 height 13
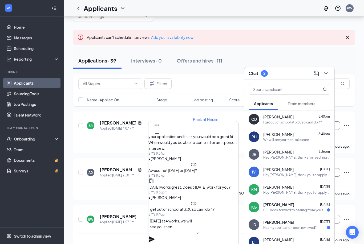
type textarea "[DATE] at 4 works, we will see you then."
click at [155, 236] on icon "Plane" at bounding box center [151, 239] width 6 height 6
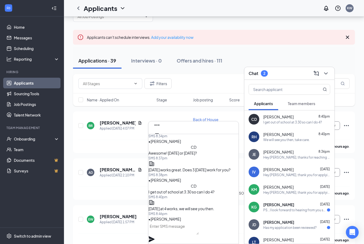
scroll to position [0, 0]
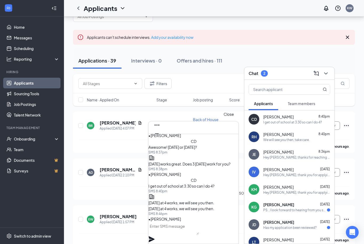
click at [160, 139] on icon "Cross" at bounding box center [157, 142] width 6 height 6
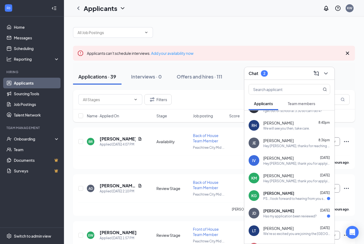
scroll to position [37, 0]
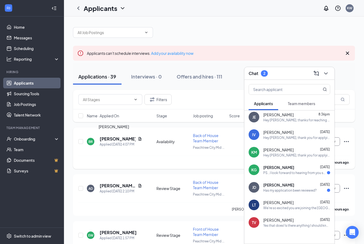
click at [114, 140] on h5 "[PERSON_NAME]" at bounding box center [118, 139] width 36 height 6
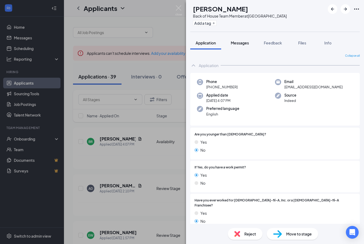
click at [244, 46] on button "Messages" at bounding box center [239, 42] width 29 height 13
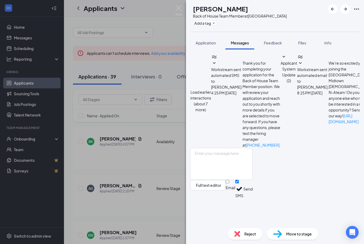
scroll to position [6, 0]
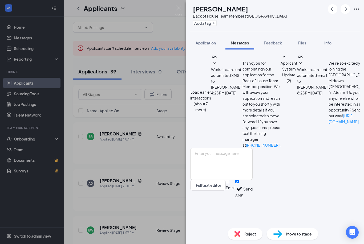
click at [169, 167] on div "BR Benjawan Rueangporn Back of House Team Member at Peachtree City Midtown Add …" at bounding box center [182, 122] width 364 height 244
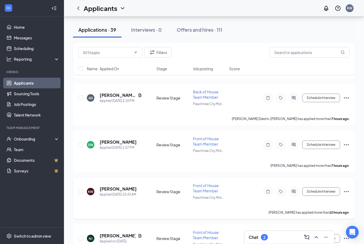
scroll to position [92, 0]
click at [345, 145] on icon "Ellipses" at bounding box center [346, 145] width 6 height 6
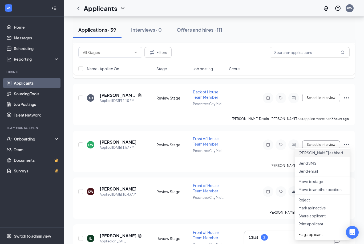
click at [314, 156] on p "[PERSON_NAME] as hired" at bounding box center [322, 152] width 48 height 5
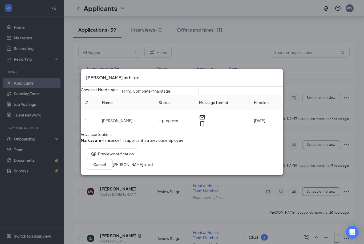
click at [153, 168] on button "[PERSON_NAME] hired" at bounding box center [133, 165] width 40 height 6
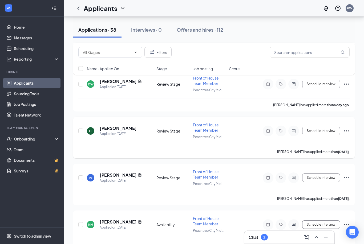
scroll to position [293, 0]
click at [120, 127] on h5 "[PERSON_NAME]" at bounding box center [118, 129] width 37 height 6
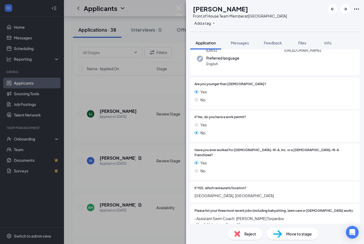
scroll to position [47, 0]
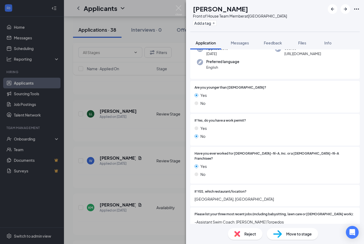
click at [356, 10] on icon "Ellipses" at bounding box center [356, 9] width 6 height 6
click at [355, 9] on icon "Ellipses" at bounding box center [356, 9] width 5 height 1
click at [276, 136] on div "No" at bounding box center [275, 137] width 161 height 6
click at [116, 143] on div "LL Lydia Laughlin Front of House Team Member at Peachtree City Midtown Add a ta…" at bounding box center [182, 122] width 364 height 244
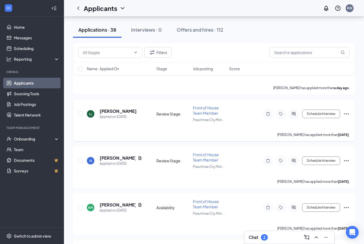
click at [344, 114] on icon "Ellipses" at bounding box center [346, 114] width 5 height 1
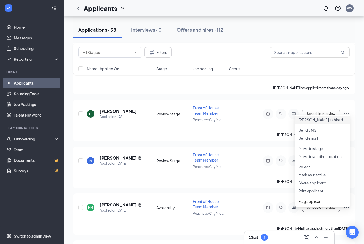
click at [317, 122] on p "[PERSON_NAME] as hired" at bounding box center [322, 119] width 48 height 5
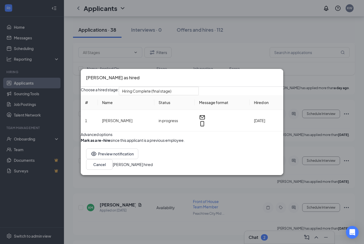
click at [153, 168] on button "[PERSON_NAME] hired" at bounding box center [133, 165] width 40 height 6
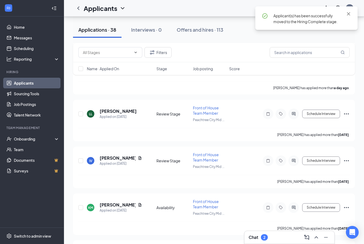
click at [269, 239] on div "Chat 2" at bounding box center [290, 237] width 82 height 9
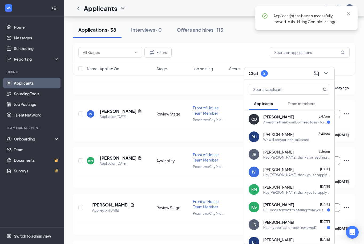
click at [281, 117] on span "[PERSON_NAME]" at bounding box center [278, 116] width 31 height 5
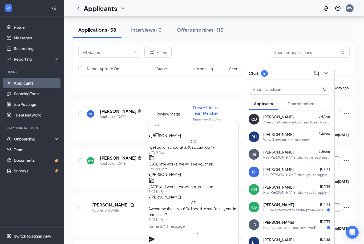
click at [176, 231] on textarea at bounding box center [173, 228] width 50 height 13
type textarea "o"
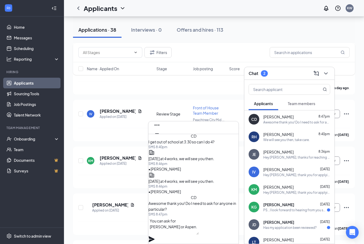
type textarea "You can ask for [PERSON_NAME] or Aspen."
click at [155, 236] on icon "Plane" at bounding box center [151, 239] width 6 height 6
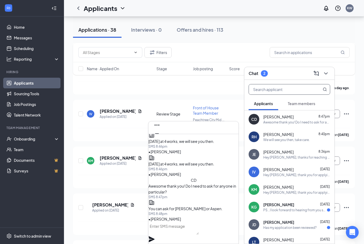
scroll to position [0, 0]
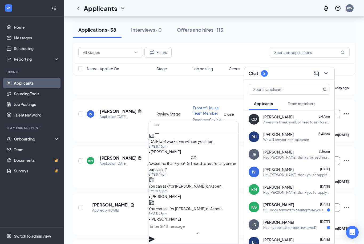
click at [160, 139] on icon "Cross" at bounding box center [157, 142] width 6 height 6
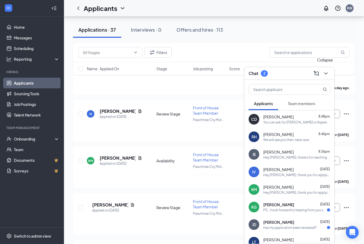
click at [329, 75] on icon "ChevronDown" at bounding box center [326, 73] width 6 height 6
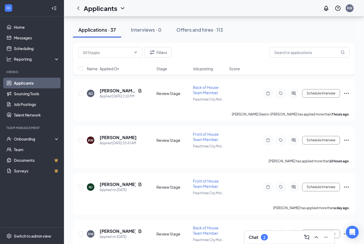
scroll to position [96, 0]
click at [112, 92] on h5 "[PERSON_NAME] Destin-[PERSON_NAME]" at bounding box center [118, 91] width 36 height 6
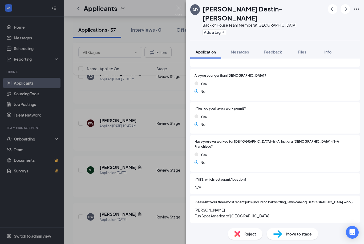
scroll to position [74, 0]
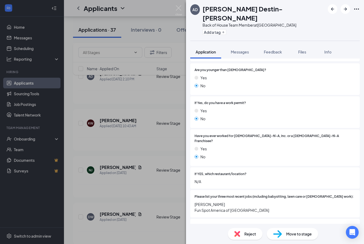
click at [135, 156] on div "AD Alyssa Destin-Brown Back of House Team Member at Peachtree City Midtown Add …" at bounding box center [182, 122] width 364 height 244
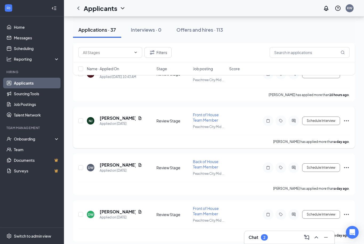
scroll to position [148, 0]
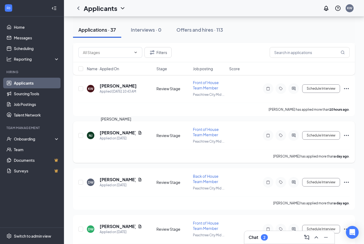
click at [117, 132] on h5 "[PERSON_NAME]" at bounding box center [118, 133] width 36 height 6
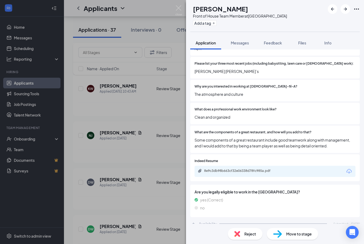
scroll to position [198, 0]
click at [135, 172] on div "NJ Nia Jackson Front of House Team Member at Peachtree City Midtown Add a tag A…" at bounding box center [182, 122] width 364 height 244
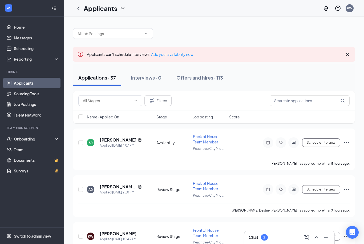
click at [266, 237] on div "2" at bounding box center [264, 238] width 7 height 6
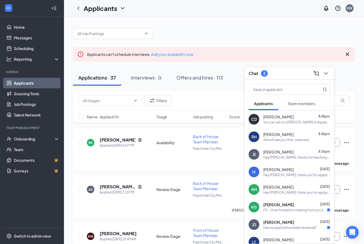
click at [278, 131] on div "RH Ryleigh Husak 8:40pm We will see you then, take care." at bounding box center [289, 137] width 90 height 18
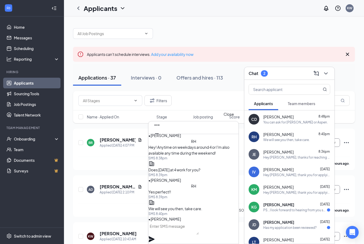
click at [160, 139] on icon "Cross" at bounding box center [157, 142] width 6 height 6
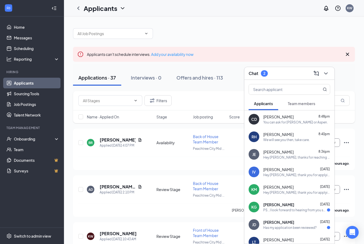
click at [275, 141] on div "We will see you then, take care." at bounding box center [286, 140] width 46 height 5
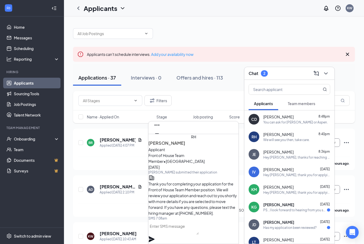
scroll to position [-228, 0]
click at [160, 139] on icon "Cross" at bounding box center [157, 142] width 6 height 6
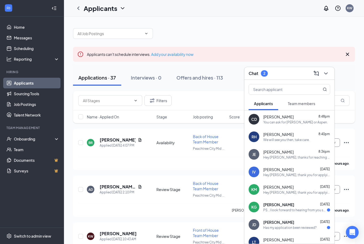
click at [264, 124] on div "You can ask for [PERSON_NAME] or Aspen." at bounding box center [295, 122] width 64 height 5
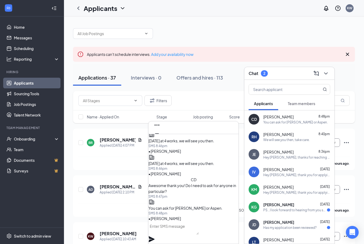
scroll to position [-1, 0]
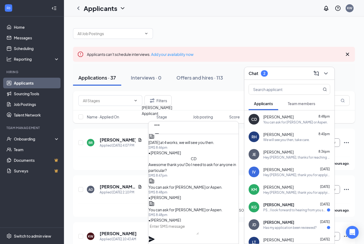
click at [156, 129] on div "CD" at bounding box center [154, 132] width 6 height 6
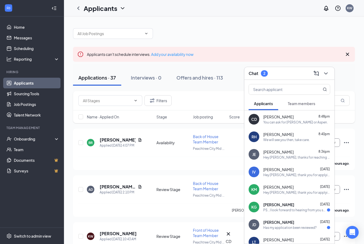
click at [249, 123] on div "CD Camryn Dawson 8:48pm You can ask for Kevin or Aspen." at bounding box center [289, 120] width 90 height 18
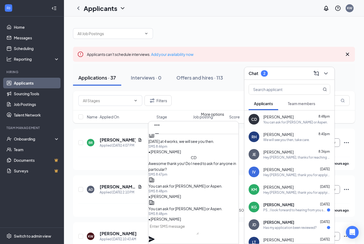
click at [160, 128] on icon "Ellipses" at bounding box center [157, 125] width 6 height 6
click at [171, 120] on span "Camryn Dawson" at bounding box center [175, 118] width 45 height 5
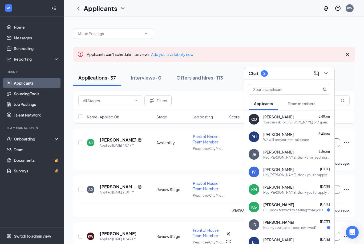
click at [199, 96] on div "Filters" at bounding box center [213, 100] width 271 height 11
click at [326, 74] on icon "ChevronDown" at bounding box center [325, 73] width 3 height 2
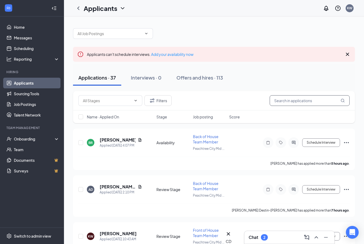
click at [308, 102] on input "text" at bounding box center [310, 100] width 80 height 11
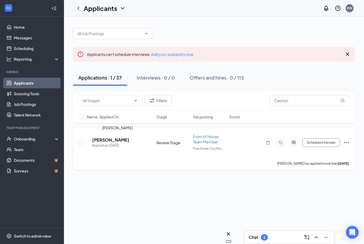
click at [115, 142] on h5 "[PERSON_NAME]" at bounding box center [110, 140] width 37 height 6
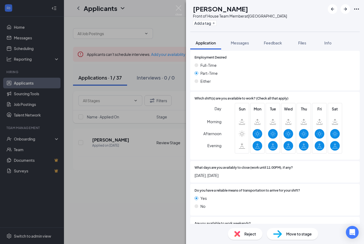
scroll to position [17, 0]
click at [176, 139] on div "CD Camryn Dawson Front of House Team Member at Peachtree City Midtown Add a tag…" at bounding box center [182, 122] width 364 height 244
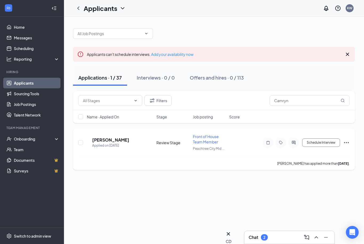
click at [171, 141] on div "Review Stage" at bounding box center [172, 142] width 33 height 5
click at [264, 236] on div "2" at bounding box center [264, 238] width 2 height 5
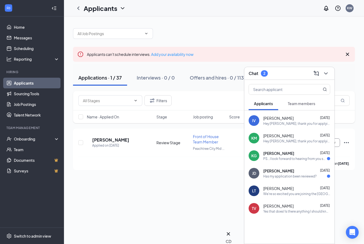
scroll to position [58, 0]
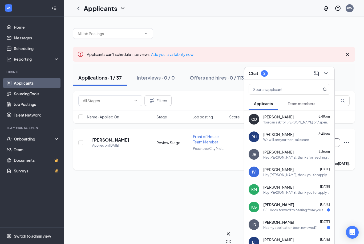
click at [150, 137] on div "CD Camryn Dawson Applied on Aug 18 Review Stage Front of House Team Member Peac…" at bounding box center [213, 145] width 271 height 23
click at [328, 75] on icon "ChevronDown" at bounding box center [326, 73] width 6 height 6
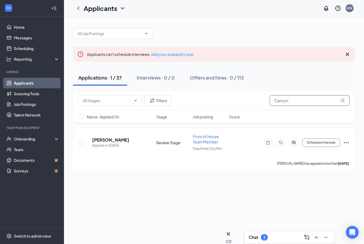
click at [316, 103] on input "Camryn" at bounding box center [310, 100] width 80 height 11
type input "C"
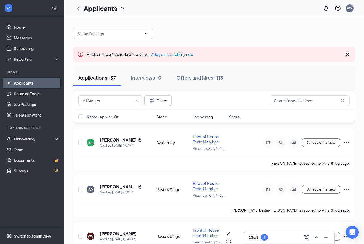
drag, startPoint x: 300, startPoint y: 76, endPoint x: 220, endPoint y: 122, distance: 92.2
click at [300, 76] on div "Applications · 37 Interviews · 0 Offers and hires · 113" at bounding box center [214, 78] width 282 height 16
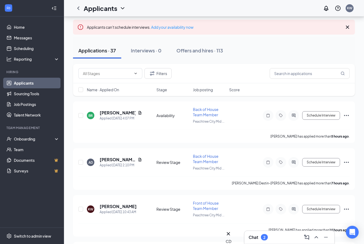
scroll to position [27, 0]
click at [117, 113] on h5 "[PERSON_NAME]" at bounding box center [118, 113] width 36 height 6
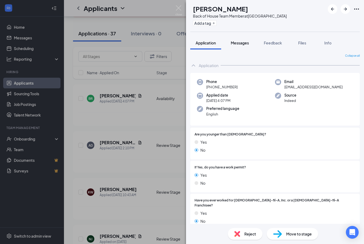
click at [241, 46] on button "Messages" at bounding box center [239, 42] width 29 height 13
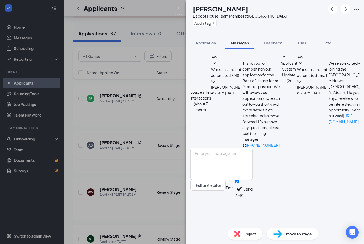
scroll to position [55, 0]
click at [144, 103] on div "BR Benjawan Rueangporn Back of House Team Member at Peachtree City Midtown Add …" at bounding box center [182, 122] width 364 height 244
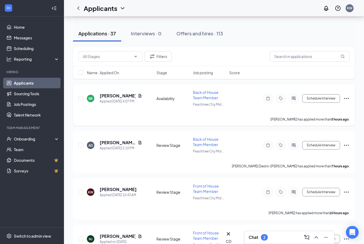
click at [289, 97] on div at bounding box center [293, 98] width 11 height 11
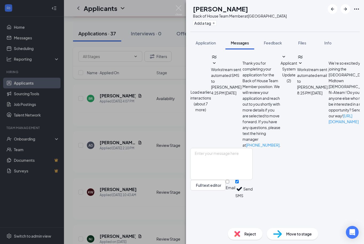
scroll to position [17, 0]
click at [145, 134] on div "BR Benjawan Rueangporn Back of House Team Member at Peachtree City Midtown Add …" at bounding box center [182, 122] width 364 height 244
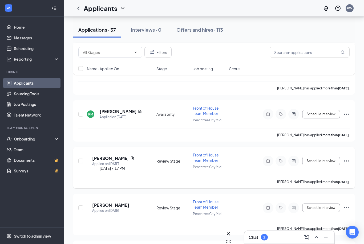
scroll to position [357, 0]
click at [119, 109] on h5 "[PERSON_NAME]" at bounding box center [118, 112] width 36 height 6
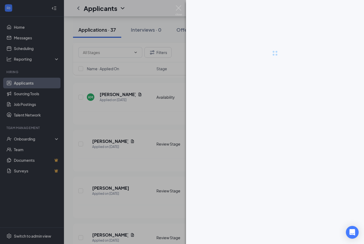
click at [212, 144] on div at bounding box center [275, 122] width 178 height 244
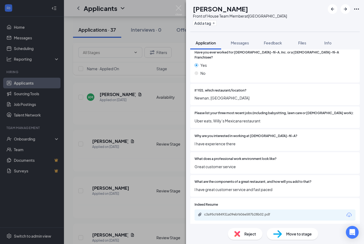
scroll to position [149, 0]
click at [216, 212] on div "c3a95cf684931a09ebf606e587b28b02.pdf" at bounding box center [241, 214] width 75 height 4
click at [148, 114] on div "KM kayla Maloy Front of House Team Member at Peachtree City Midtown Add a tag A…" at bounding box center [182, 122] width 364 height 244
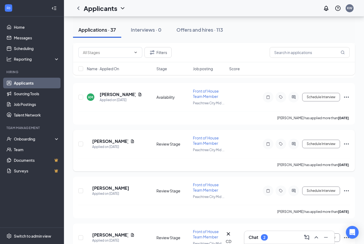
click at [118, 139] on h5 "[PERSON_NAME]" at bounding box center [110, 142] width 36 height 6
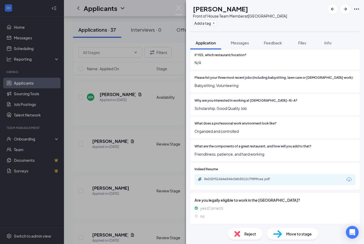
scroll to position [184, 0]
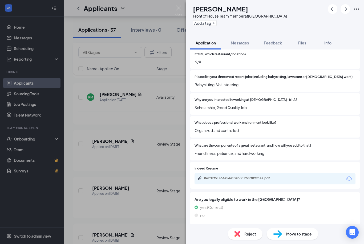
click at [139, 165] on div "KS Kamarii Sinkfield Front of House Team Member at Peachtree City Midtown Add a…" at bounding box center [182, 122] width 364 height 244
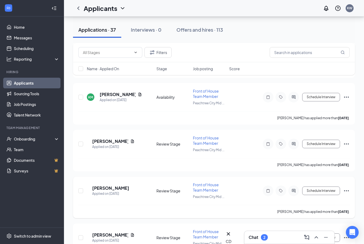
click at [348, 188] on icon "Ellipses" at bounding box center [346, 191] width 6 height 6
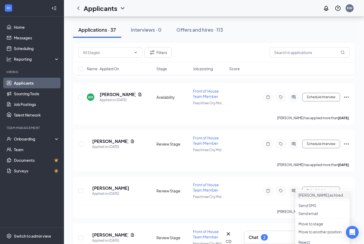
click at [311, 196] on p "[PERSON_NAME] as hired" at bounding box center [322, 195] width 48 height 5
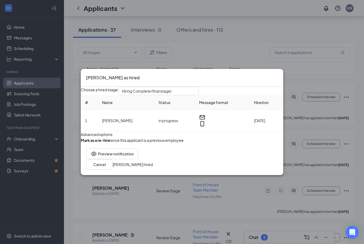
click at [153, 168] on button "[PERSON_NAME] hired" at bounding box center [133, 165] width 40 height 6
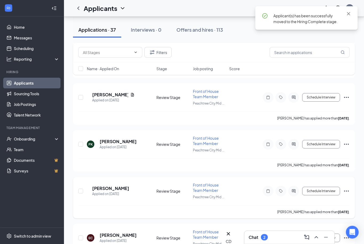
scroll to position [514, 0]
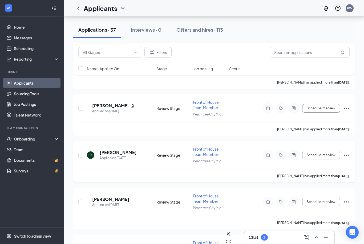
click at [346, 152] on icon "Ellipses" at bounding box center [346, 155] width 6 height 6
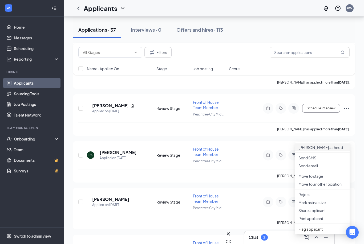
click at [329, 150] on p "[PERSON_NAME] as hired" at bounding box center [322, 147] width 48 height 5
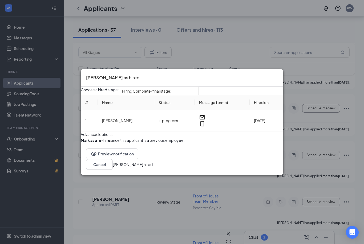
click at [153, 168] on button "[PERSON_NAME] hired" at bounding box center [133, 165] width 40 height 6
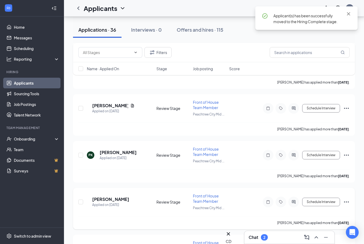
click at [348, 199] on icon "Ellipses" at bounding box center [346, 202] width 6 height 6
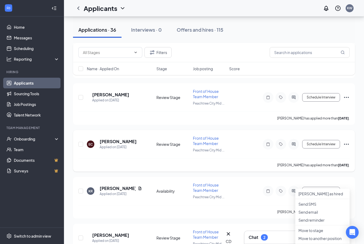
click at [232, 160] on div "Emmitt Connely has applied more than 4 days ago ." at bounding box center [213, 165] width 271 height 13
click at [348, 141] on icon "Ellipses" at bounding box center [346, 144] width 6 height 6
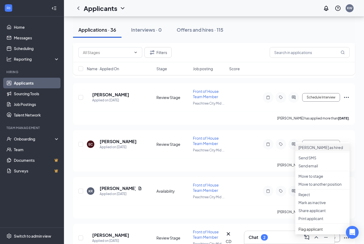
click at [313, 150] on p "[PERSON_NAME] as hired" at bounding box center [322, 147] width 48 height 5
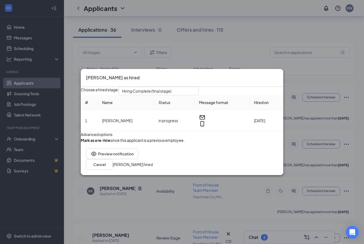
click at [153, 168] on button "[PERSON_NAME] hired" at bounding box center [133, 165] width 40 height 6
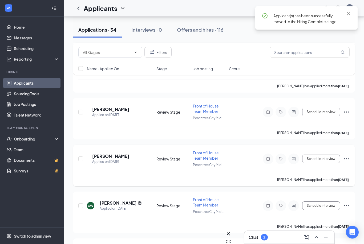
scroll to position [594, 0]
click at [348, 159] on icon "Ellipses" at bounding box center [346, 159] width 5 height 1
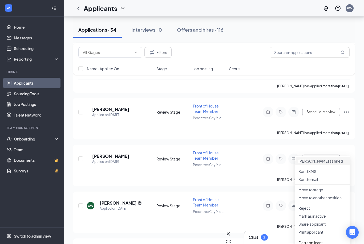
click at [317, 163] on p "[PERSON_NAME] as hired" at bounding box center [322, 161] width 48 height 5
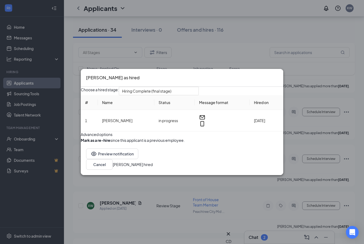
click at [153, 168] on button "[PERSON_NAME] hired" at bounding box center [133, 165] width 40 height 6
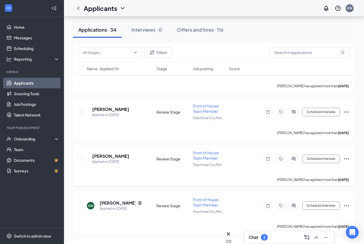
click at [347, 156] on icon "Ellipses" at bounding box center [346, 159] width 6 height 6
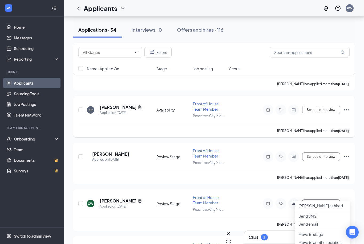
scroll to position [541, 0]
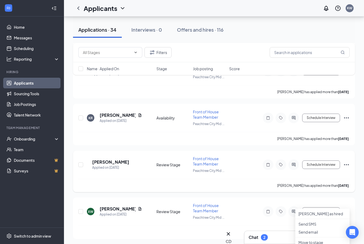
click at [346, 162] on icon "Ellipses" at bounding box center [346, 165] width 6 height 6
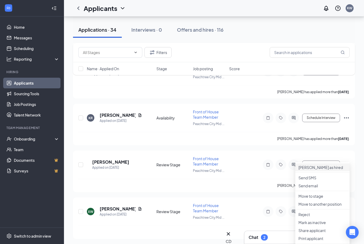
click at [321, 170] on p "[PERSON_NAME] as hired" at bounding box center [322, 167] width 48 height 5
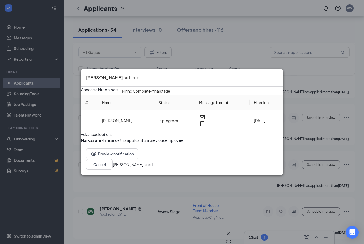
click at [153, 168] on button "[PERSON_NAME] hired" at bounding box center [133, 165] width 40 height 6
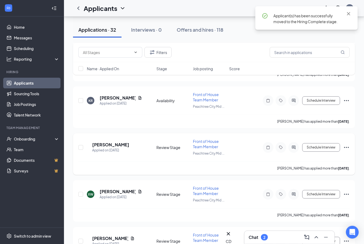
scroll to position [558, 0]
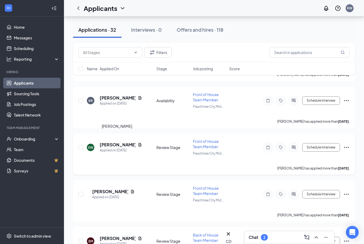
click at [120, 142] on h5 "[PERSON_NAME]" at bounding box center [118, 145] width 36 height 6
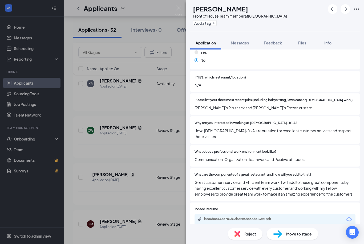
scroll to position [175, 0]
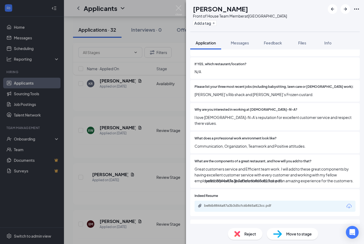
click at [257, 204] on div "be86b8844a87a3b3d5cfc6b865a813cc.pdf" at bounding box center [241, 206] width 75 height 4
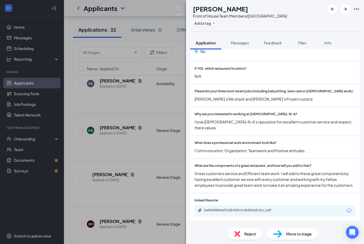
click at [278, 142] on div "What does a professional work environment look like? Communication, Organizatio…" at bounding box center [274, 147] width 169 height 22
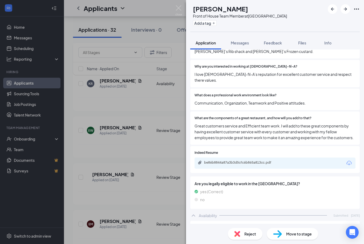
scroll to position [243, 0]
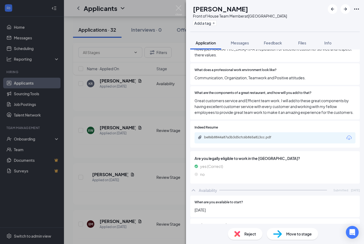
click at [143, 129] on div "XW Xavier Walthall Front of House Team Member at Peachtree City Midtown Add a t…" at bounding box center [182, 122] width 364 height 244
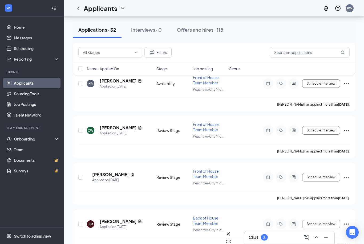
click at [268, 240] on div "Chat 2" at bounding box center [258, 238] width 19 height 6
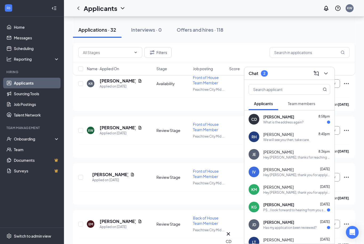
click at [275, 122] on div "What is the address again?" at bounding box center [283, 122] width 40 height 5
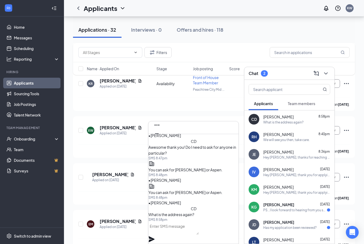
click at [181, 229] on textarea at bounding box center [173, 228] width 50 height 13
type textarea "707 Crossings E"
click at [155, 236] on icon "Plane" at bounding box center [151, 239] width 6 height 6
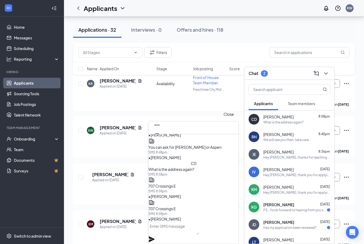
click at [160, 139] on icon "Cross" at bounding box center [157, 142] width 6 height 6
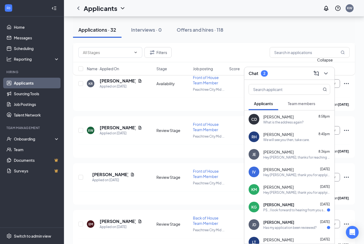
click at [327, 73] on icon "ChevronDown" at bounding box center [325, 73] width 3 height 2
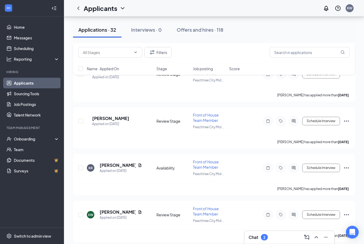
scroll to position [491, 0]
drag, startPoint x: 107, startPoint y: 205, endPoint x: 107, endPoint y: 189, distance: 16.5
click at [107, 209] on h5 "[PERSON_NAME]" at bounding box center [118, 212] width 36 height 6
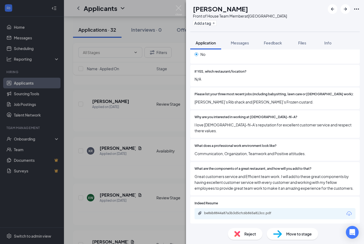
scroll to position [171, 0]
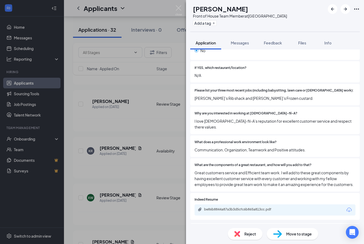
click at [127, 187] on div "XW Xavier Walthall Front of House Team Member at Peachtree City Midtown Add a t…" at bounding box center [182, 122] width 364 height 244
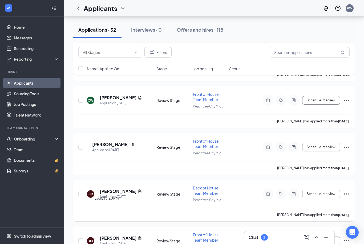
scroll to position [607, 0]
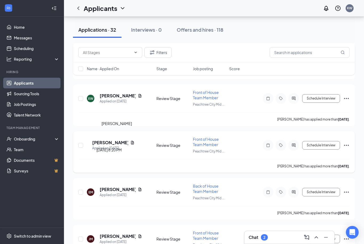
click at [118, 140] on h5 "[PERSON_NAME]" at bounding box center [110, 143] width 36 height 6
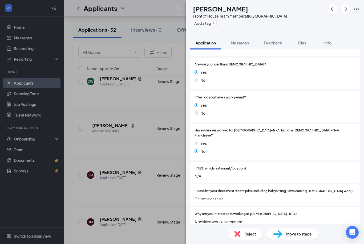
scroll to position [144, 0]
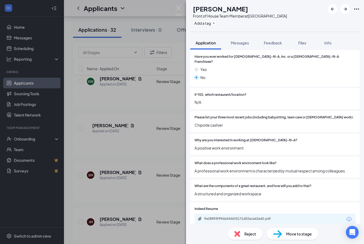
click at [115, 190] on div "KW Kimora White Front of House Team Member at Peachtree City Midtown Add a tag …" at bounding box center [182, 122] width 364 height 244
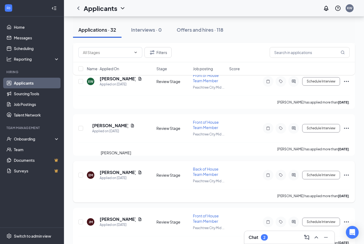
click at [111, 170] on h5 "[PERSON_NAME]" at bounding box center [118, 173] width 36 height 6
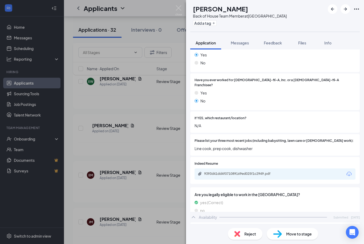
scroll to position [158, 0]
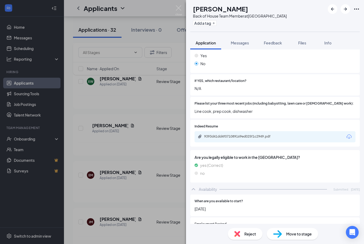
click at [128, 208] on div "EM [PERSON_NAME] Back of House Team Member at [GEOGRAPHIC_DATA] Midtown Add a t…" at bounding box center [182, 122] width 364 height 244
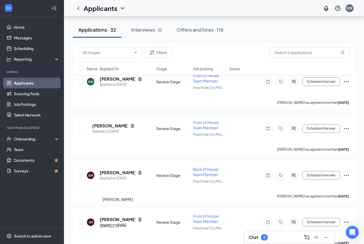
scroll to position [625, 0]
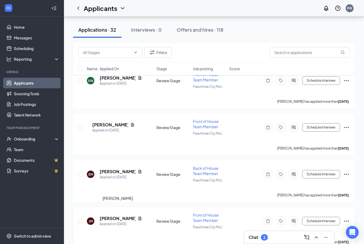
click at [120, 216] on h5 "[PERSON_NAME]" at bounding box center [118, 219] width 36 height 6
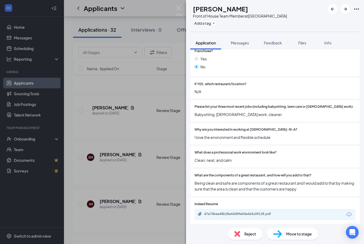
scroll to position [192, 0]
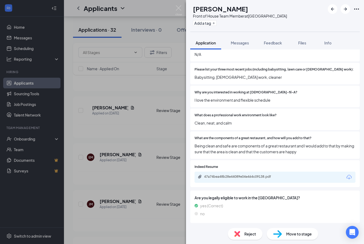
click at [143, 181] on div "JM Johanna Martinez Front of House Team Member at Peachtree City Midtown Add a …" at bounding box center [182, 122] width 364 height 244
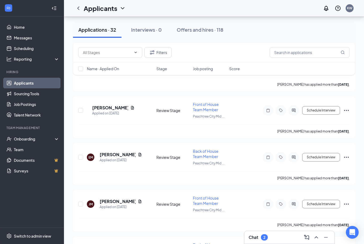
click at [280, 237] on div "Chat 2" at bounding box center [290, 237] width 82 height 9
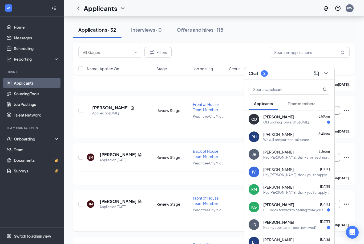
click at [173, 190] on div "JM Johanna Martinez Applied on Aug 20 Review Stage Front of House Team Member P…" at bounding box center [214, 211] width 282 height 42
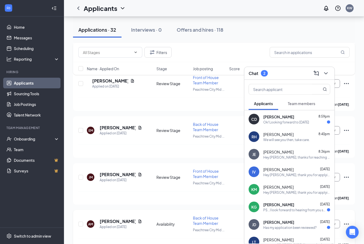
scroll to position [669, 0]
click at [324, 77] on icon "ChevronDown" at bounding box center [326, 73] width 6 height 6
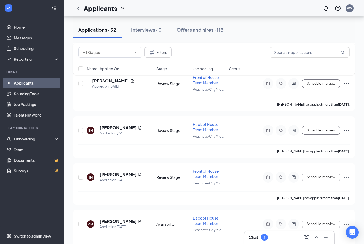
scroll to position [715, 0]
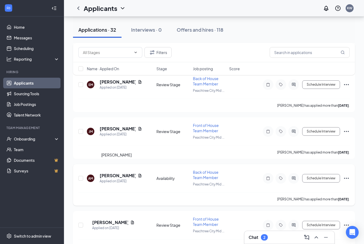
drag, startPoint x: 113, startPoint y: 169, endPoint x: 113, endPoint y: 156, distance: 12.3
click at [113, 173] on h5 "[PERSON_NAME]" at bounding box center [118, 176] width 36 height 6
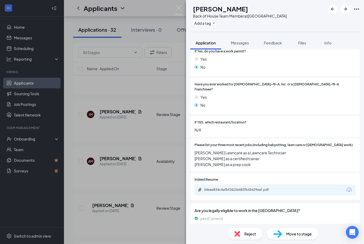
scroll to position [116, 0]
click at [156, 150] on div "AM [PERSON_NAME] Back of House Team Member at [GEOGRAPHIC_DATA] Midtown Add a t…" at bounding box center [182, 122] width 364 height 244
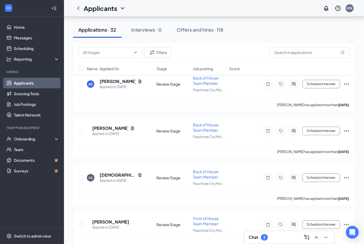
scroll to position [1347, 0]
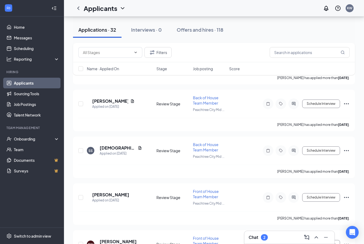
click at [286, 244] on div "Chat 2" at bounding box center [289, 237] width 90 height 13
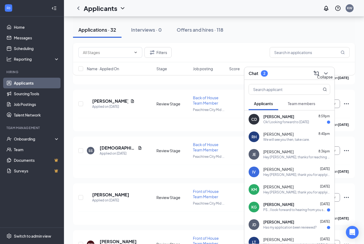
click at [329, 77] on icon "ChevronDown" at bounding box center [326, 73] width 6 height 6
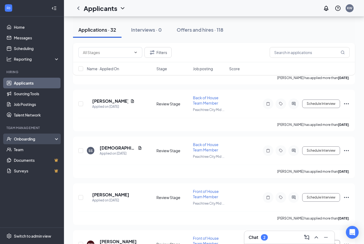
click at [41, 141] on div "Onboarding" at bounding box center [34, 138] width 41 height 5
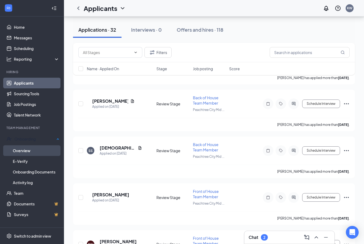
click at [34, 146] on link "Overview" at bounding box center [36, 151] width 47 height 11
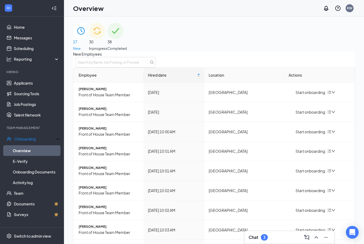
click at [127, 46] on span "Completed" at bounding box center [116, 48] width 19 height 5
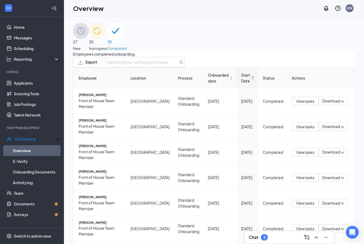
click at [89, 39] on div "27 New" at bounding box center [81, 37] width 16 height 28
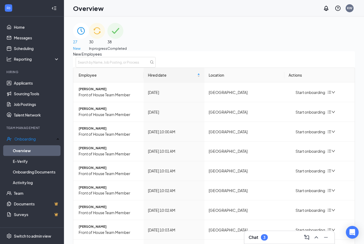
click at [272, 241] on div "Chat 3" at bounding box center [290, 237] width 82 height 9
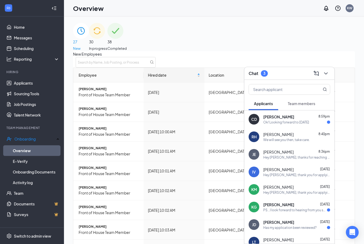
click at [297, 101] on span "Team members" at bounding box center [301, 103] width 27 height 5
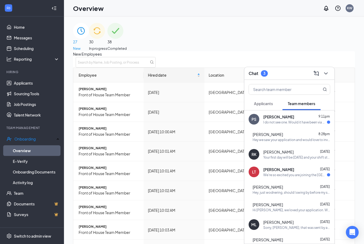
click at [274, 115] on span "[PERSON_NAME]" at bounding box center [278, 116] width 31 height 5
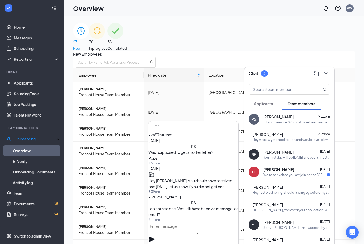
click at [195, 207] on span "I do not see one. Would it have been via message, or email?" at bounding box center [193, 212] width 90 height 11
click at [190, 63] on div "New Employees" at bounding box center [214, 59] width 282 height 17
click at [159, 140] on icon "Cross" at bounding box center [156, 141] width 3 height 3
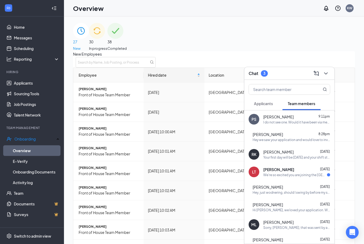
click at [286, 122] on div "I do not see one. Would it have been via message, or email?" at bounding box center [296, 122] width 67 height 5
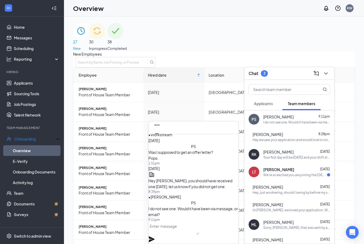
click at [200, 65] on div "New Employees" at bounding box center [214, 59] width 282 height 17
click at [326, 74] on icon "ChevronDown" at bounding box center [325, 73] width 3 height 2
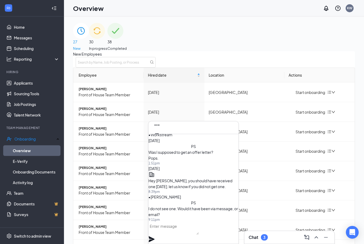
click at [107, 42] on span "30" at bounding box center [98, 42] width 18 height 6
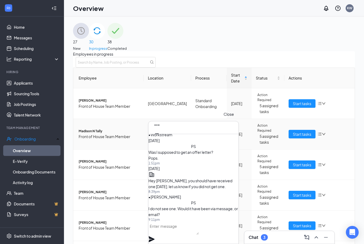
click at [159, 140] on icon "Cross" at bounding box center [156, 141] width 3 height 3
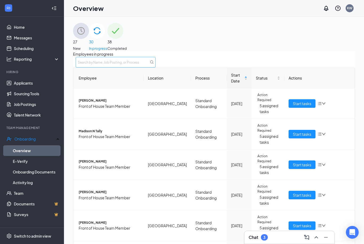
scroll to position [-1, 0]
click at [156, 68] on input "text" at bounding box center [116, 62] width 80 height 11
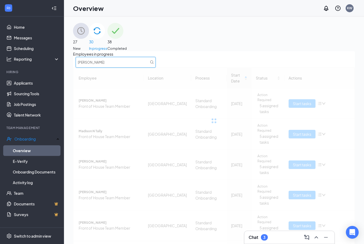
type input "[PERSON_NAME]"
click at [209, 64] on div "Employees in progress Paul" at bounding box center [214, 59] width 282 height 17
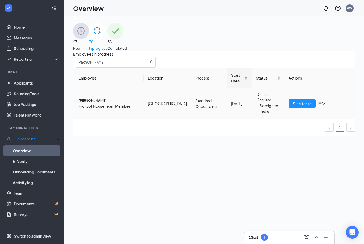
click at [156, 111] on td "[GEOGRAPHIC_DATA]" at bounding box center [167, 103] width 47 height 30
click at [89, 109] on span "Front of House Team Member" at bounding box center [109, 106] width 61 height 6
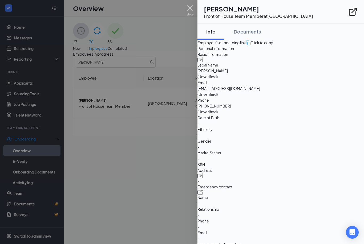
click at [179, 113] on div at bounding box center [182, 122] width 364 height 244
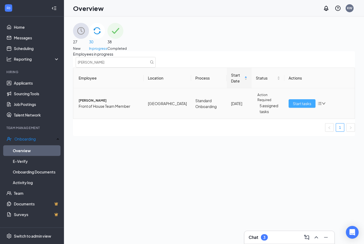
click at [297, 107] on span "Start tasks" at bounding box center [302, 104] width 18 height 6
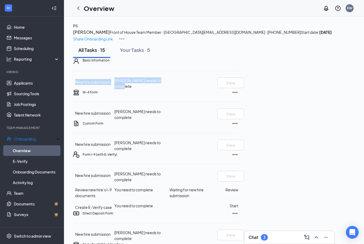
drag, startPoint x: 86, startPoint y: 122, endPoint x: 193, endPoint y: 125, distance: 106.9
click at [193, 89] on div "New hire submission Paul Self needs to complete View" at bounding box center [155, 84] width 165 height 12
click at [202, 89] on div "Basic Information New hire submission Paul Self needs to complete View" at bounding box center [155, 73] width 165 height 31
click at [144, 53] on div "Your Tasks · 5" at bounding box center [135, 50] width 30 height 7
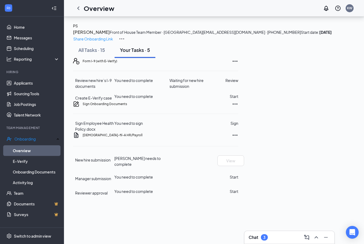
scroll to position [17, 0]
click at [89, 58] on button "All Tasks · 15" at bounding box center [91, 50] width 37 height 16
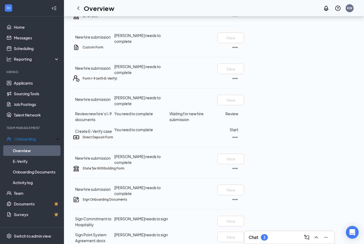
scroll to position [0, 0]
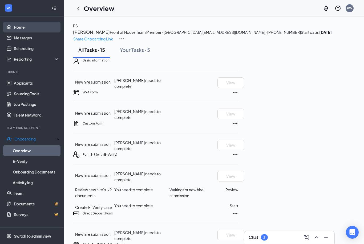
click at [30, 25] on link "Home" at bounding box center [37, 27] width 46 height 11
